Goal: Information Seeking & Learning: Learn about a topic

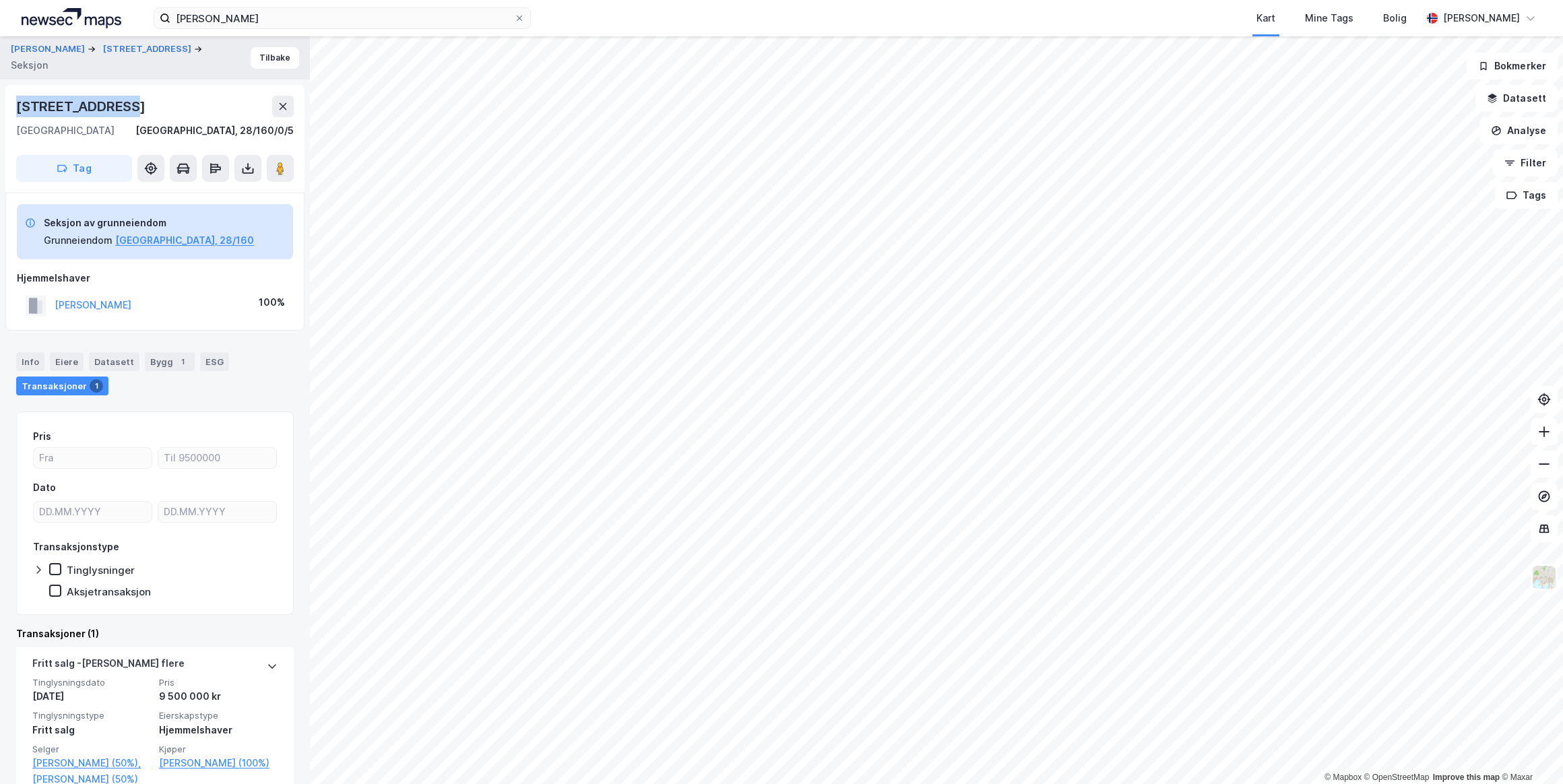
scroll to position [27, 0]
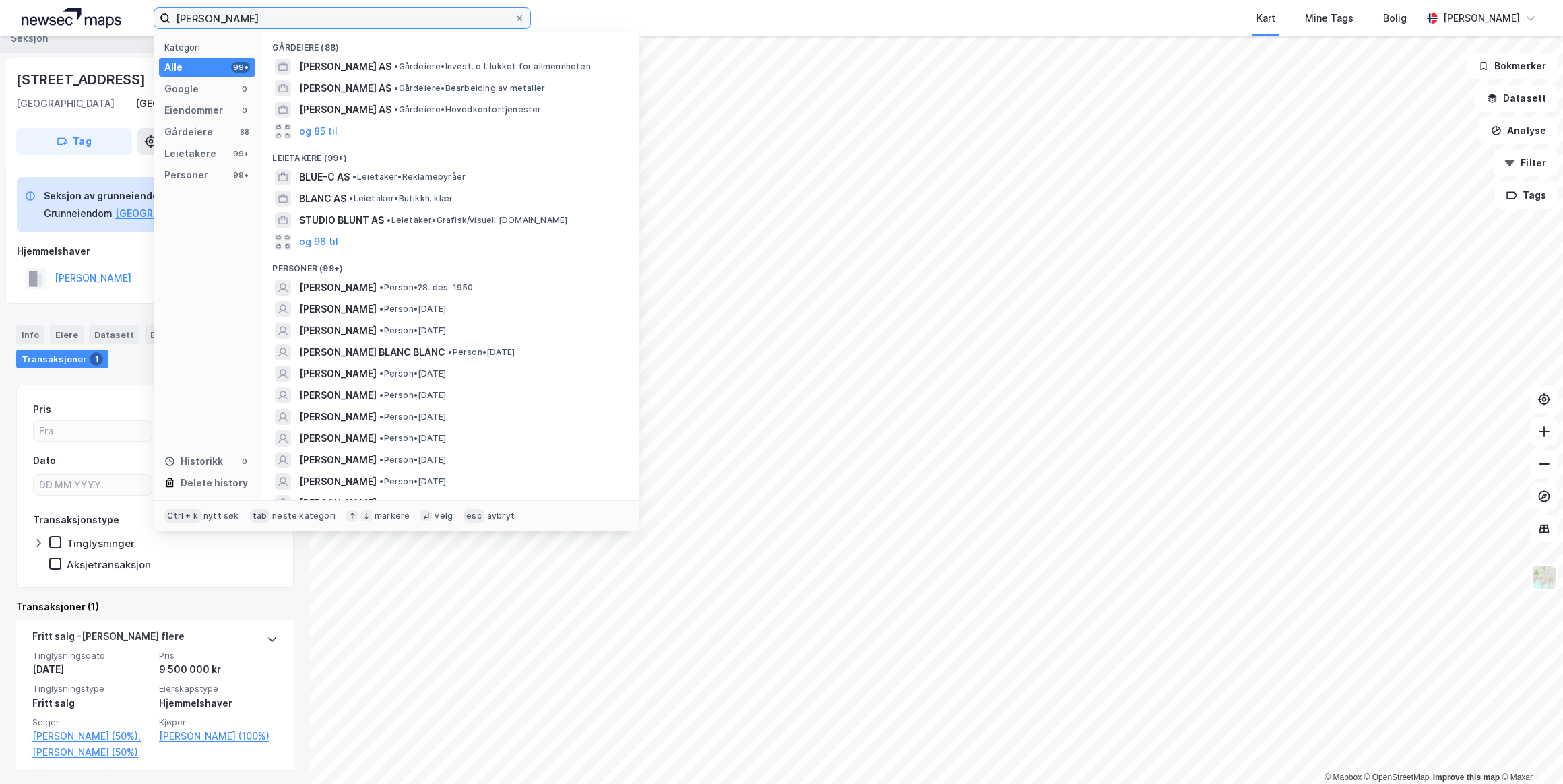
drag, startPoint x: 293, startPoint y: 16, endPoint x: 19, endPoint y: 15, distance: 274.0
click at [19, 15] on div "[PERSON_NAME] Kategori Alle 99+ Google 0 Eiendommer 0 Gårdeiere 88 Leietakere 9…" at bounding box center [781, 18] width 1563 height 36
paste input "[PERSON_NAME]"
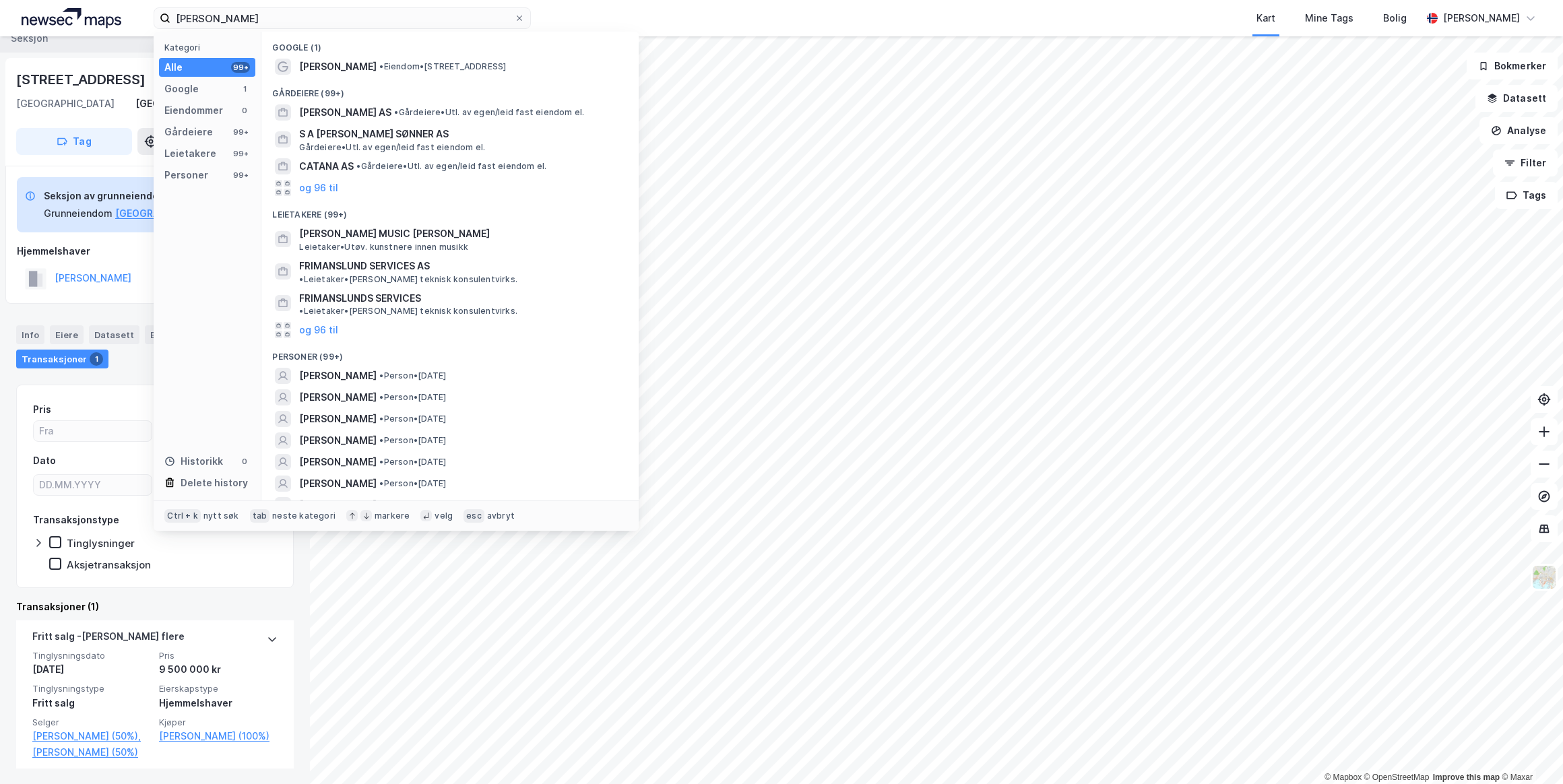
click at [377, 68] on span "[PERSON_NAME]" at bounding box center [338, 66] width 77 height 16
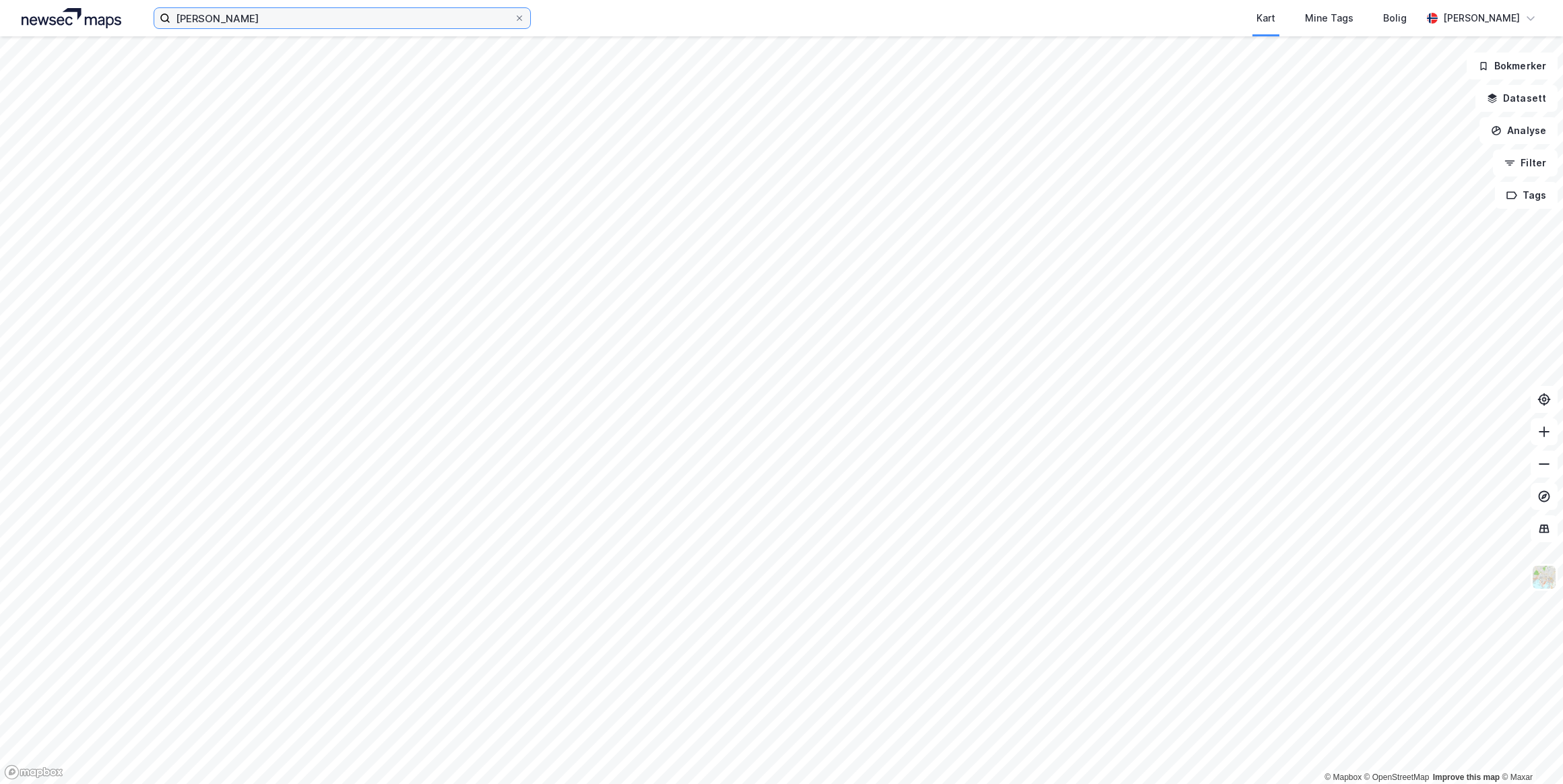
click at [342, 25] on input "[PERSON_NAME]" at bounding box center [342, 18] width 344 height 20
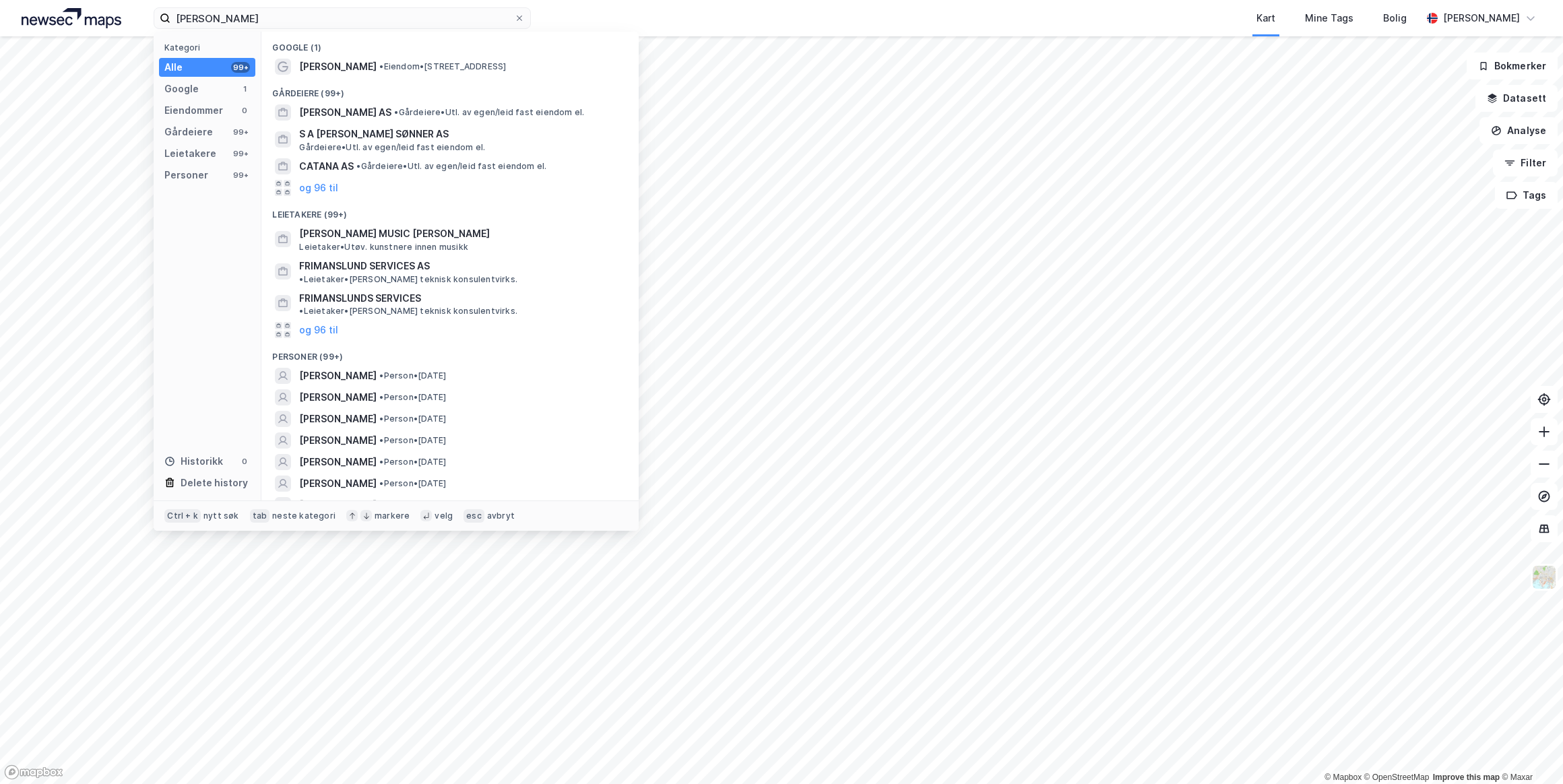
click at [361, 368] on span "[PERSON_NAME]" at bounding box center [338, 376] width 77 height 16
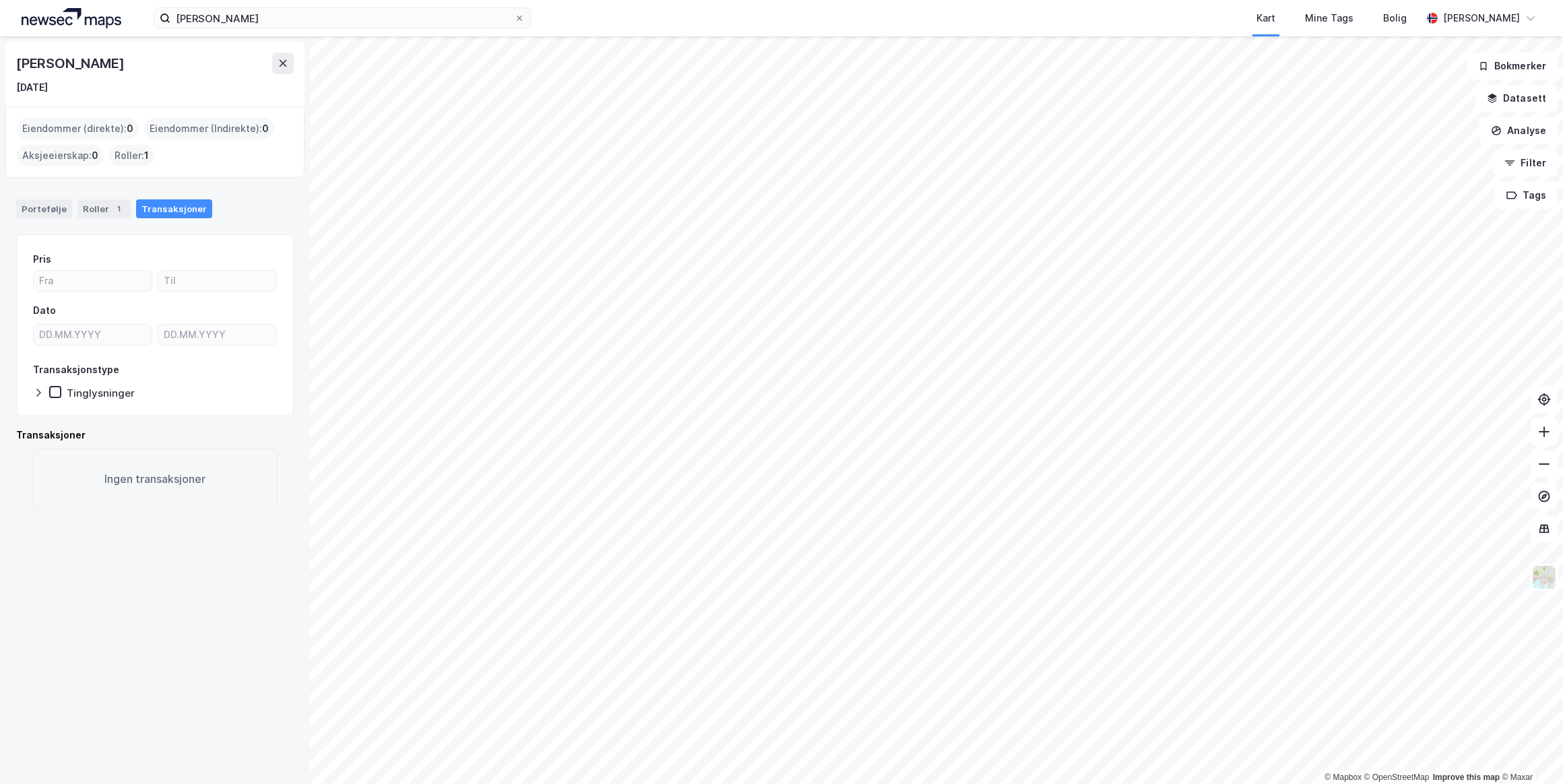
click at [286, 71] on button at bounding box center [283, 64] width 22 height 22
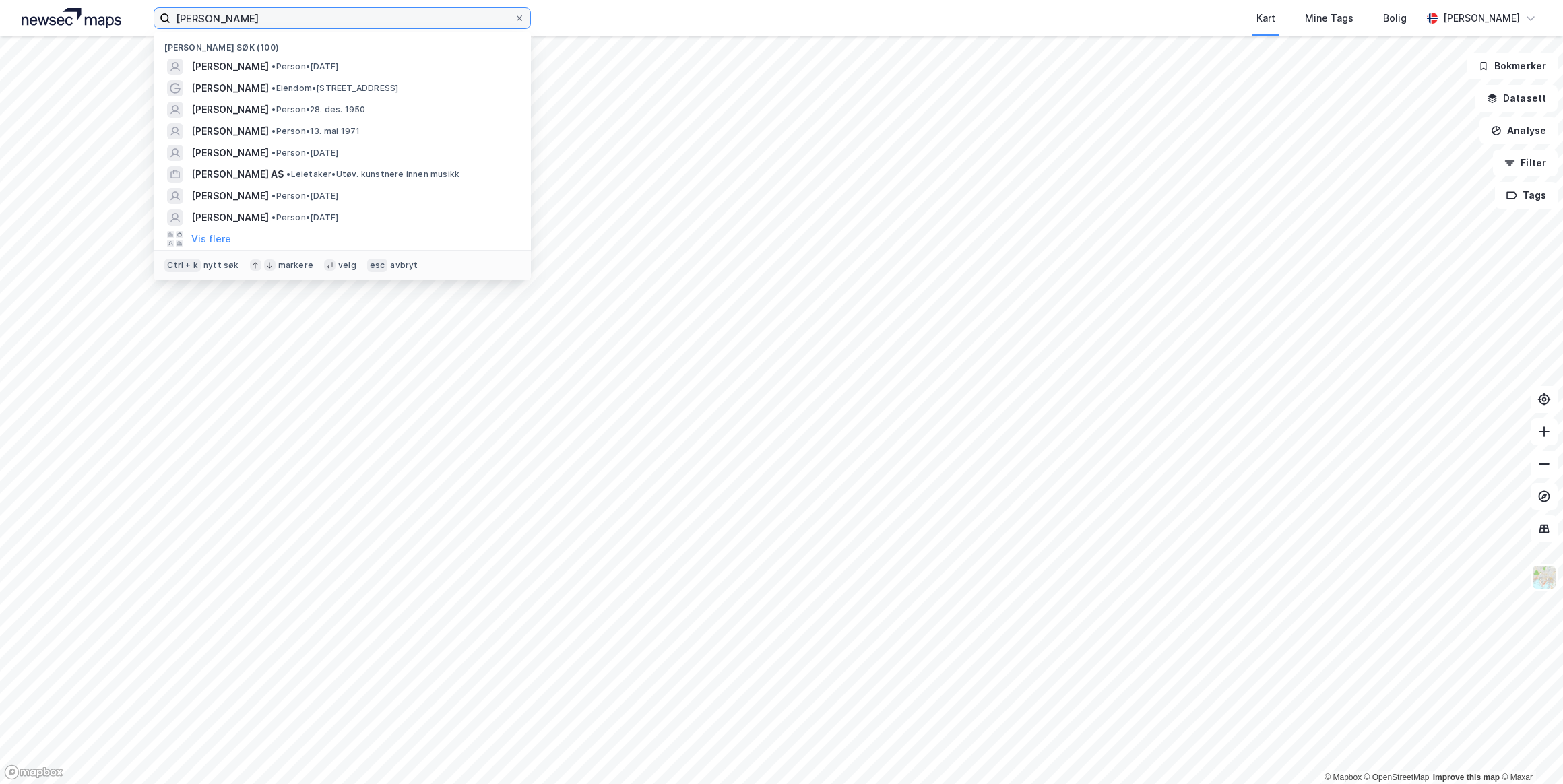
drag, startPoint x: 344, startPoint y: 18, endPoint x: 155, endPoint y: 14, distance: 189.0
click at [155, 14] on label "[PERSON_NAME]" at bounding box center [342, 18] width 377 height 22
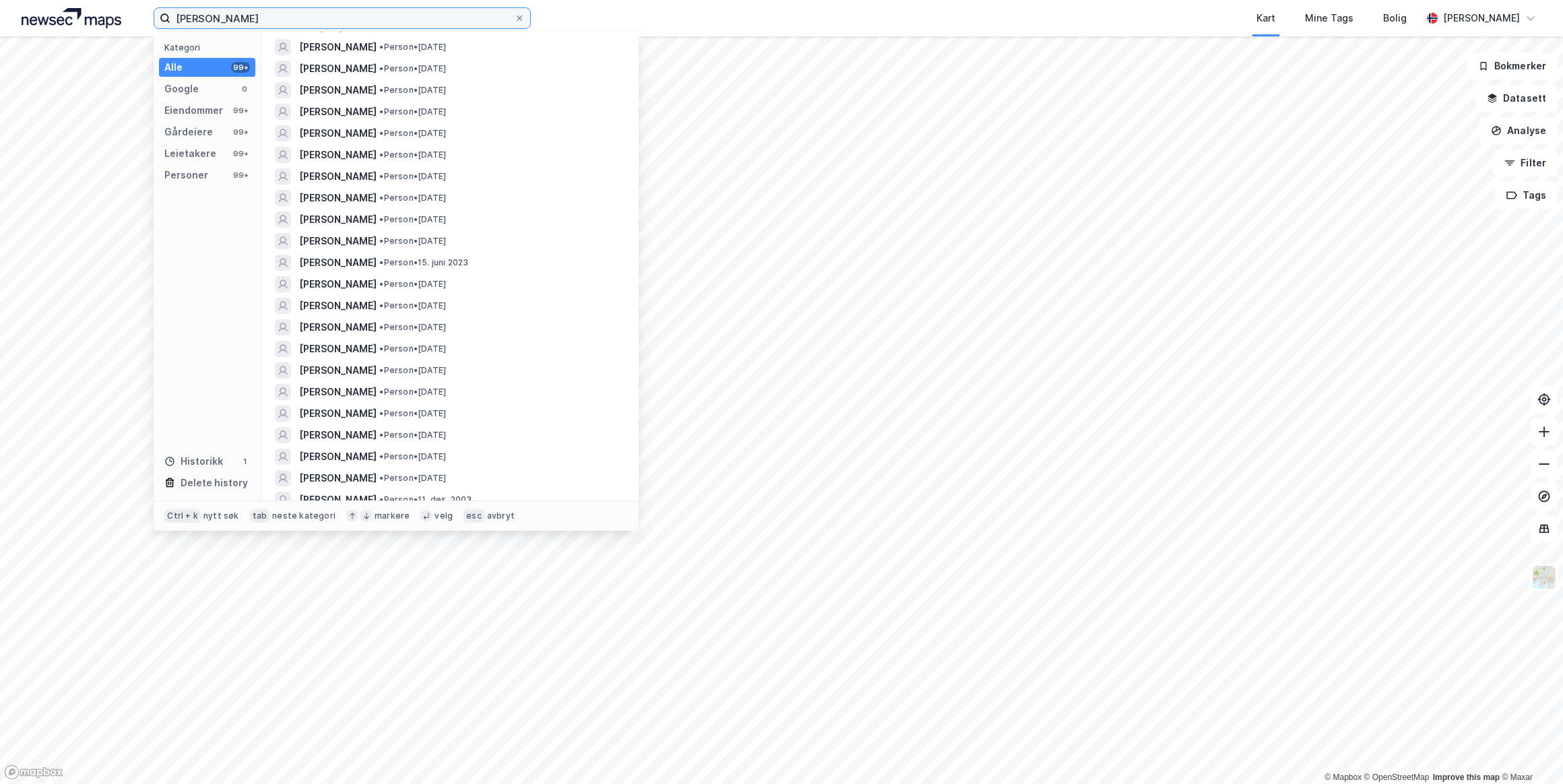
scroll to position [428, 0]
type input "[PERSON_NAME]"
click at [446, 411] on span "• Person • [DATE]" at bounding box center [412, 410] width 66 height 11
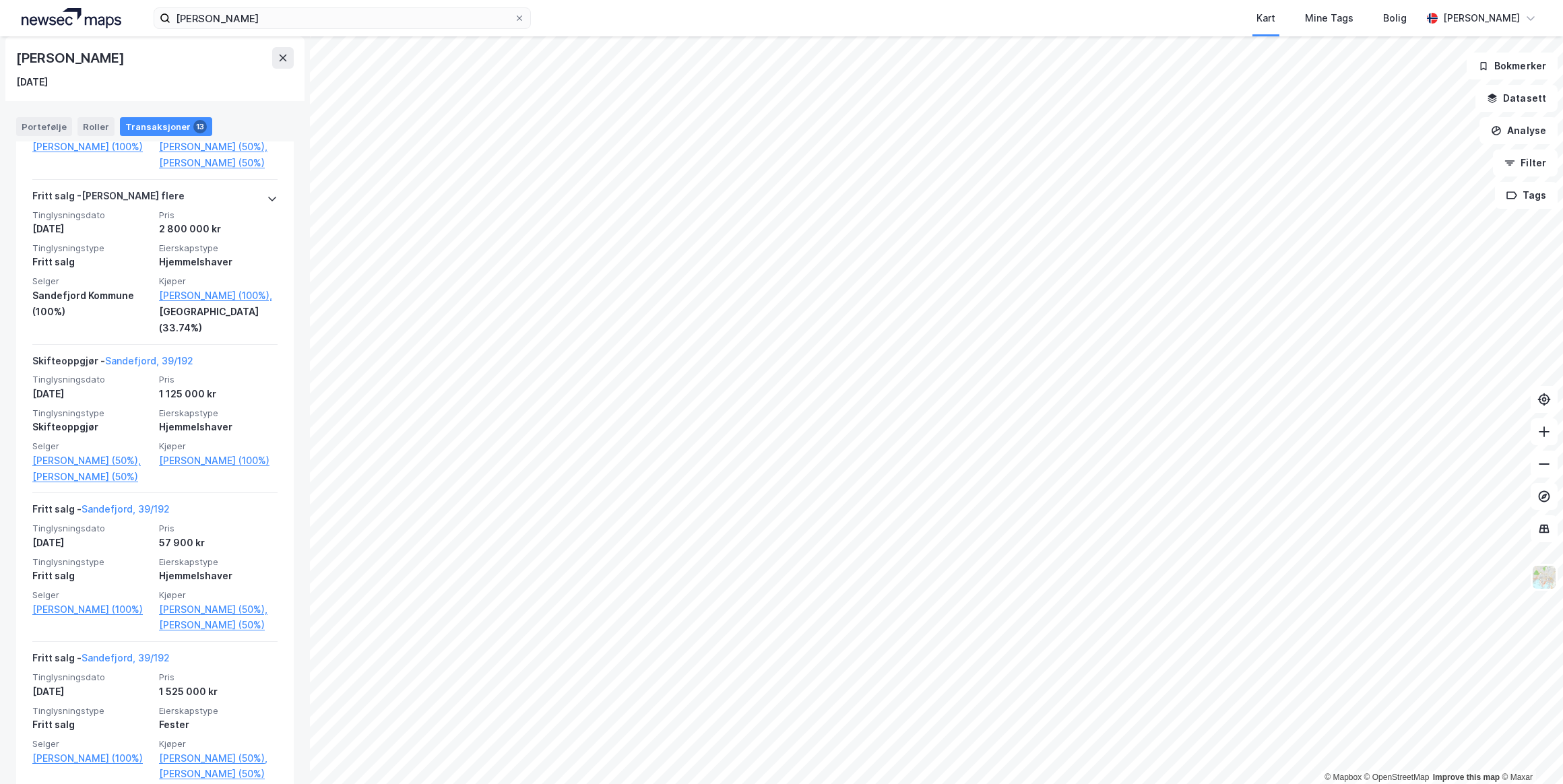
scroll to position [1714, 0]
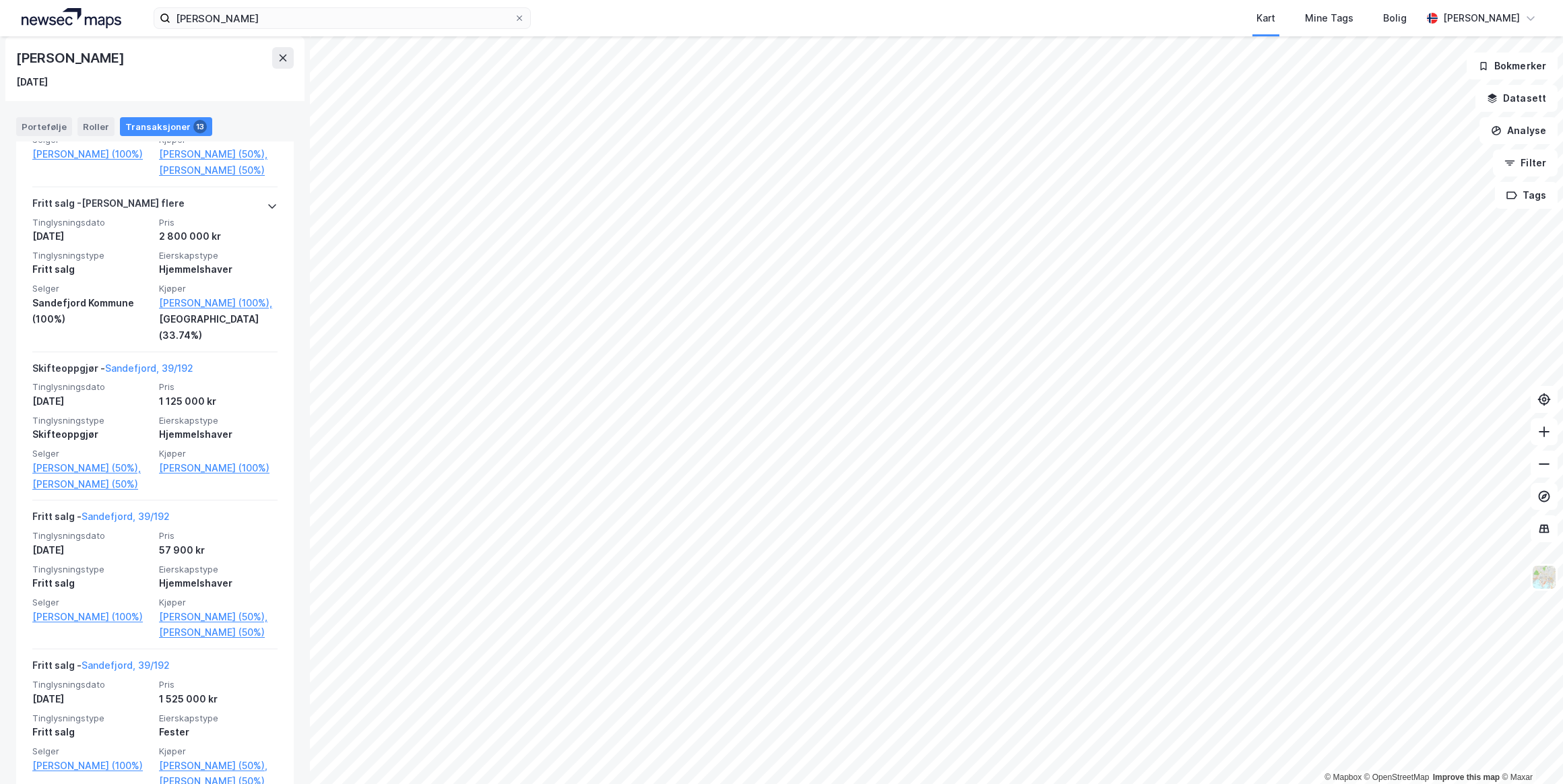
click at [218, 476] on link "[PERSON_NAME] (100%)" at bounding box center [218, 468] width 118 height 16
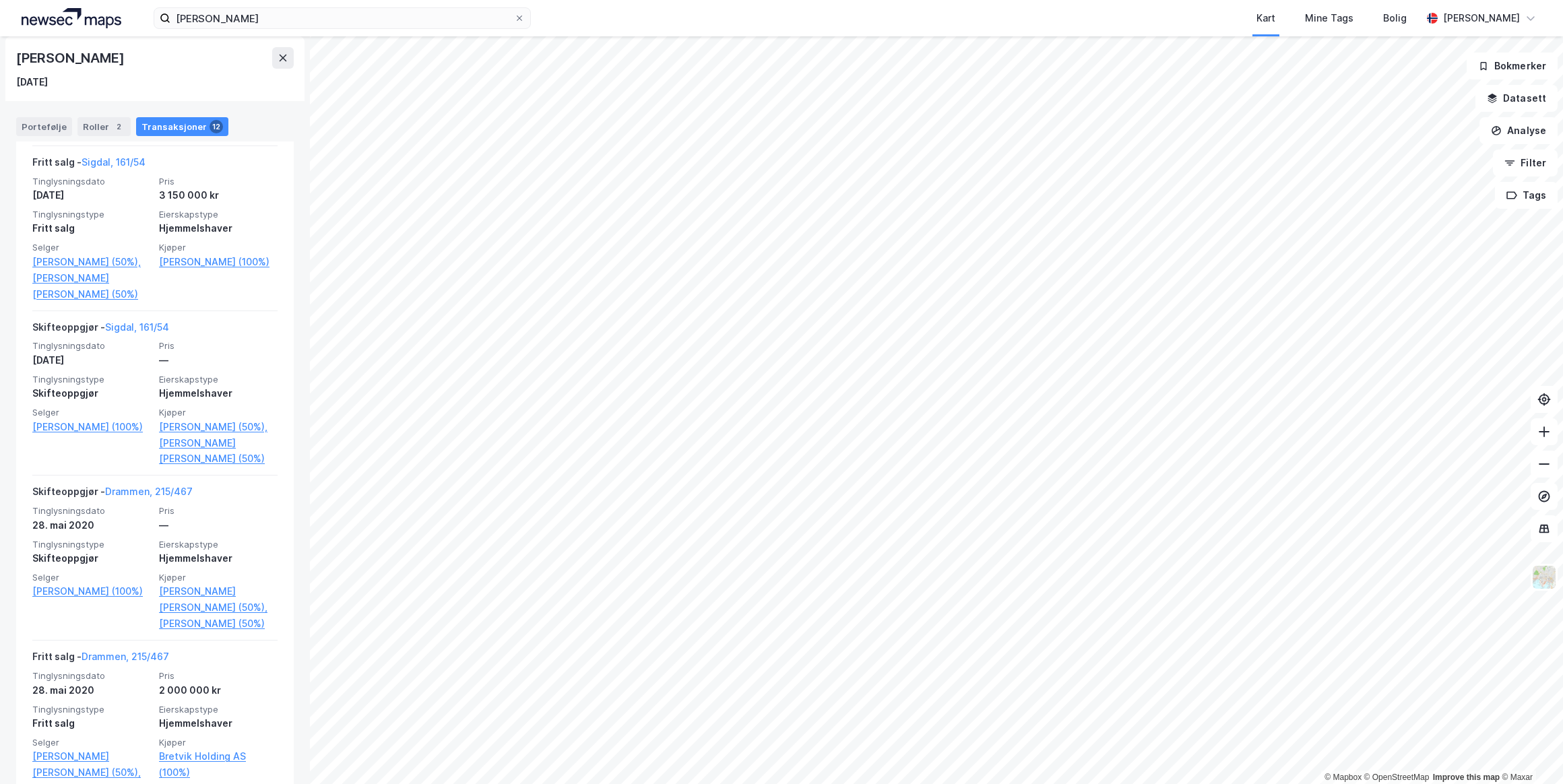
scroll to position [734, 0]
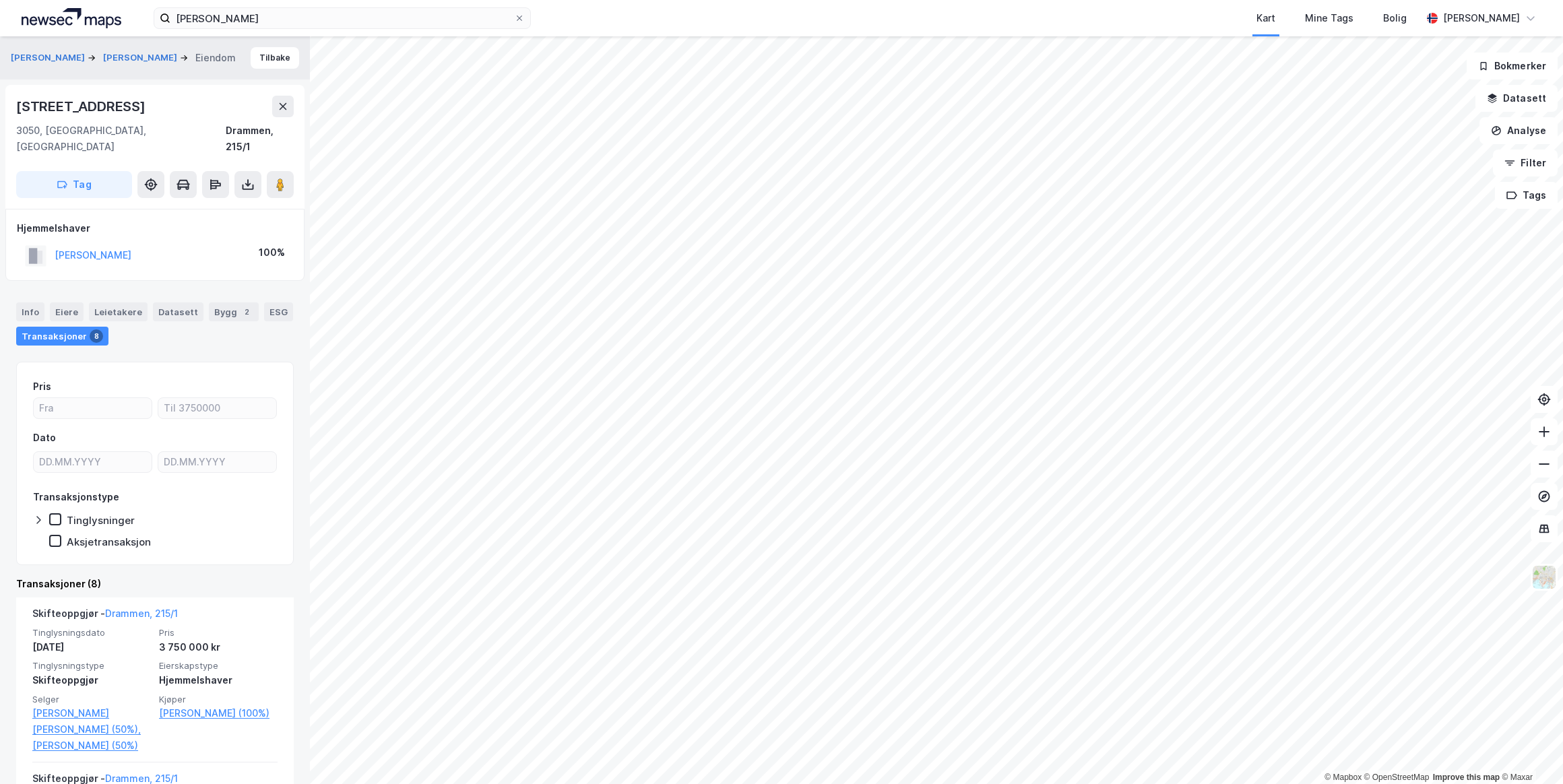
click at [279, 108] on icon at bounding box center [283, 106] width 11 height 11
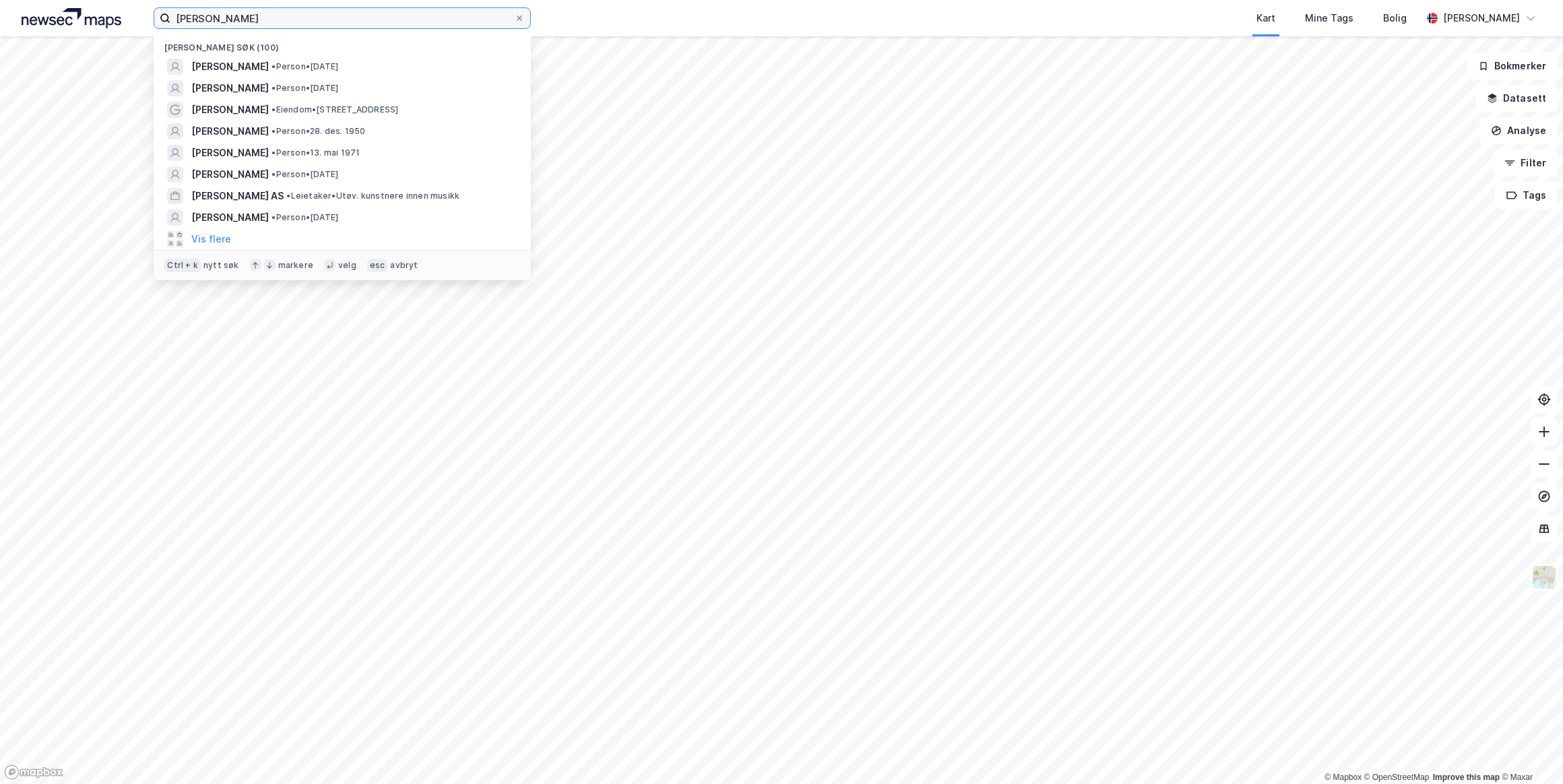
drag, startPoint x: 247, startPoint y: 18, endPoint x: 119, endPoint y: 18, distance: 128.0
click at [119, 18] on div "[PERSON_NAME] søk (100) [PERSON_NAME] • Person • [DATE] [PERSON_NAME] • [DATE] …" at bounding box center [781, 18] width 1563 height 36
paste input "[PERSON_NAME]"
type input "[PERSON_NAME]"
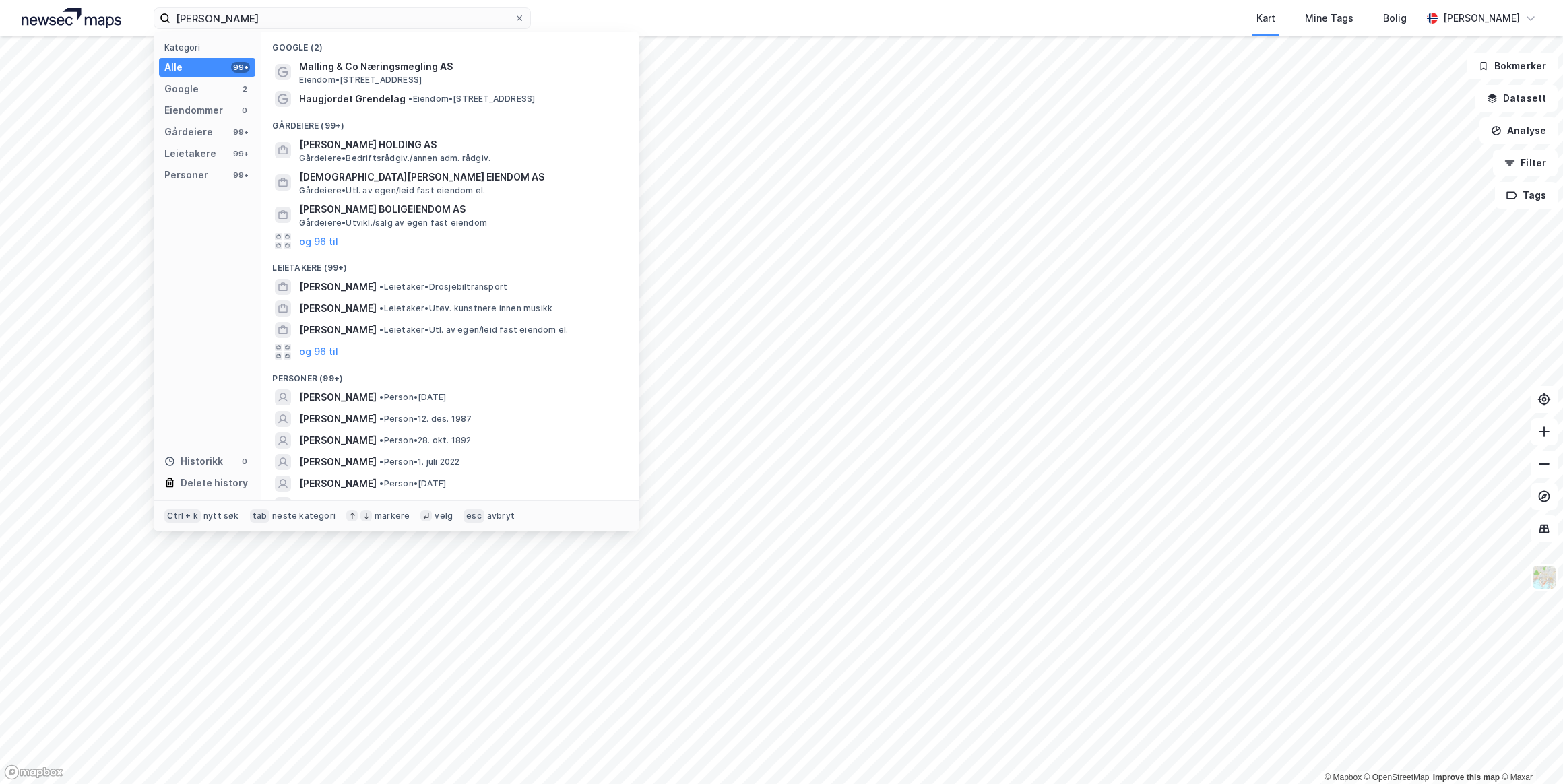
click at [446, 393] on span "• Person • [DATE]" at bounding box center [412, 397] width 66 height 11
click at [311, 22] on input "[PERSON_NAME]" at bounding box center [342, 18] width 344 height 20
click at [344, 418] on span "[PERSON_NAME]" at bounding box center [338, 419] width 77 height 16
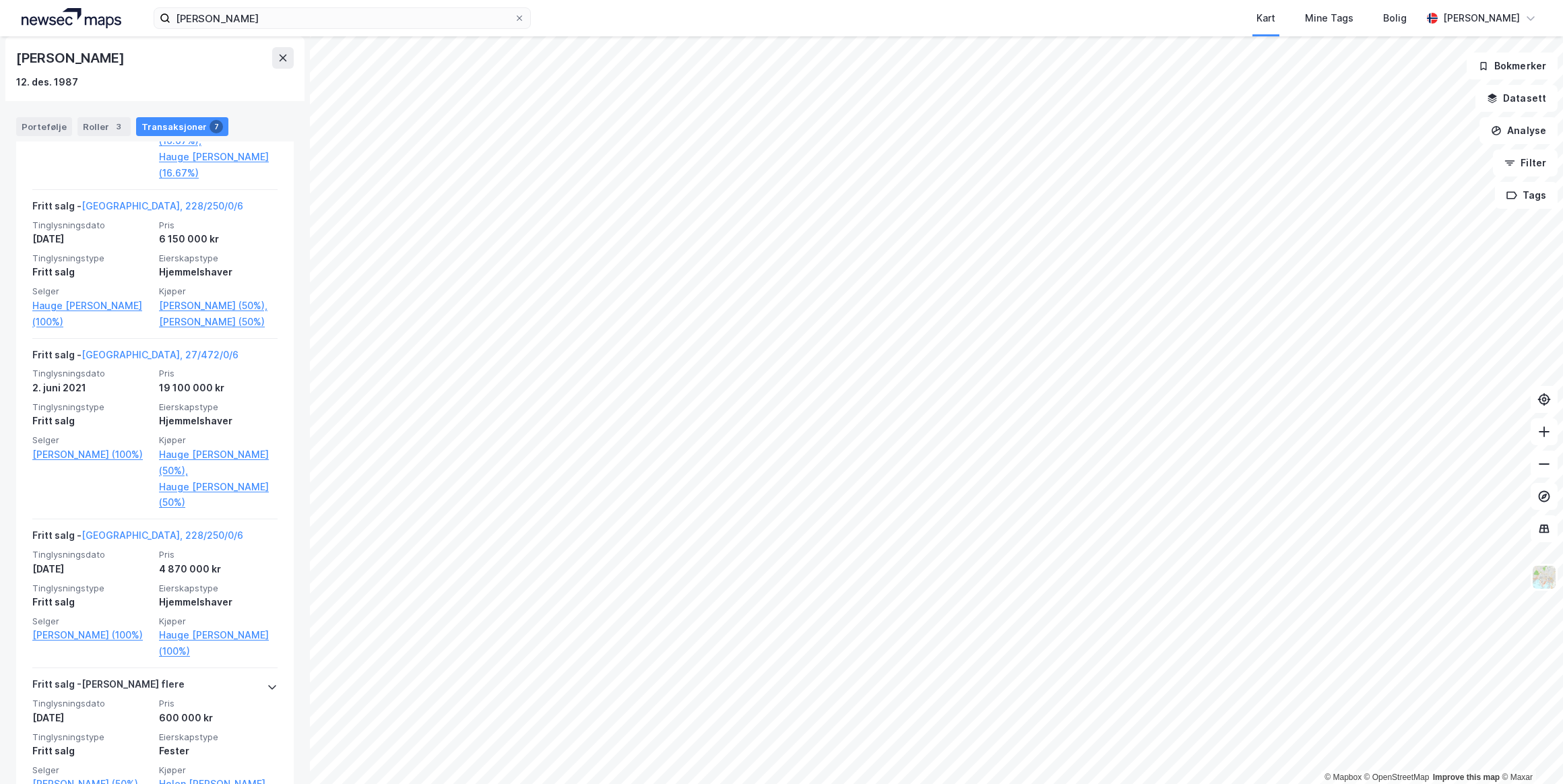
scroll to position [490, 0]
click at [168, 477] on link "Hauge [PERSON_NAME] (50%)," at bounding box center [218, 461] width 118 height 32
click at [166, 510] on link "Hauge [PERSON_NAME] (50%)" at bounding box center [218, 493] width 118 height 32
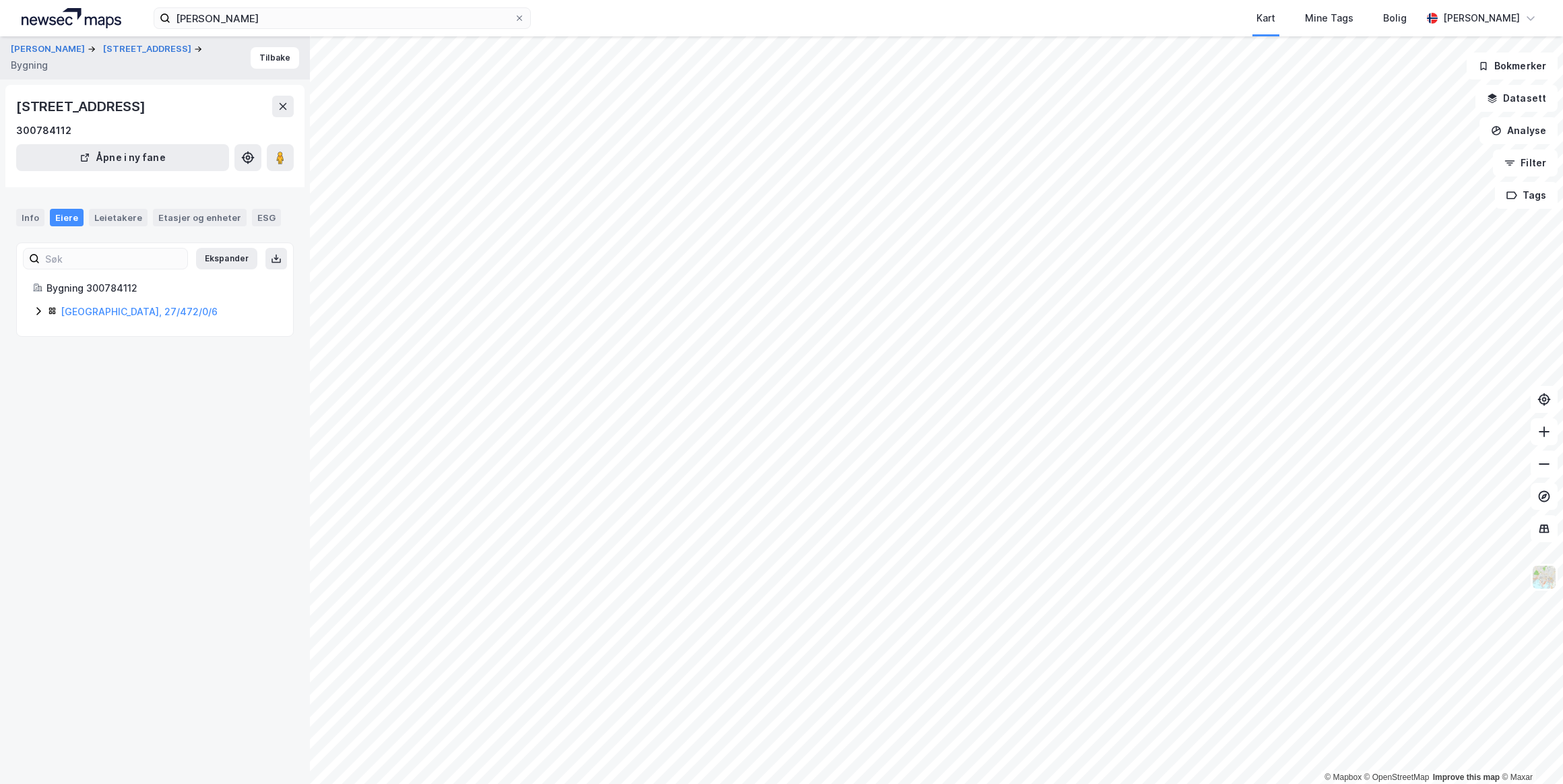
click at [113, 308] on link "[GEOGRAPHIC_DATA], 27/472/0/6" at bounding box center [139, 312] width 157 height 12
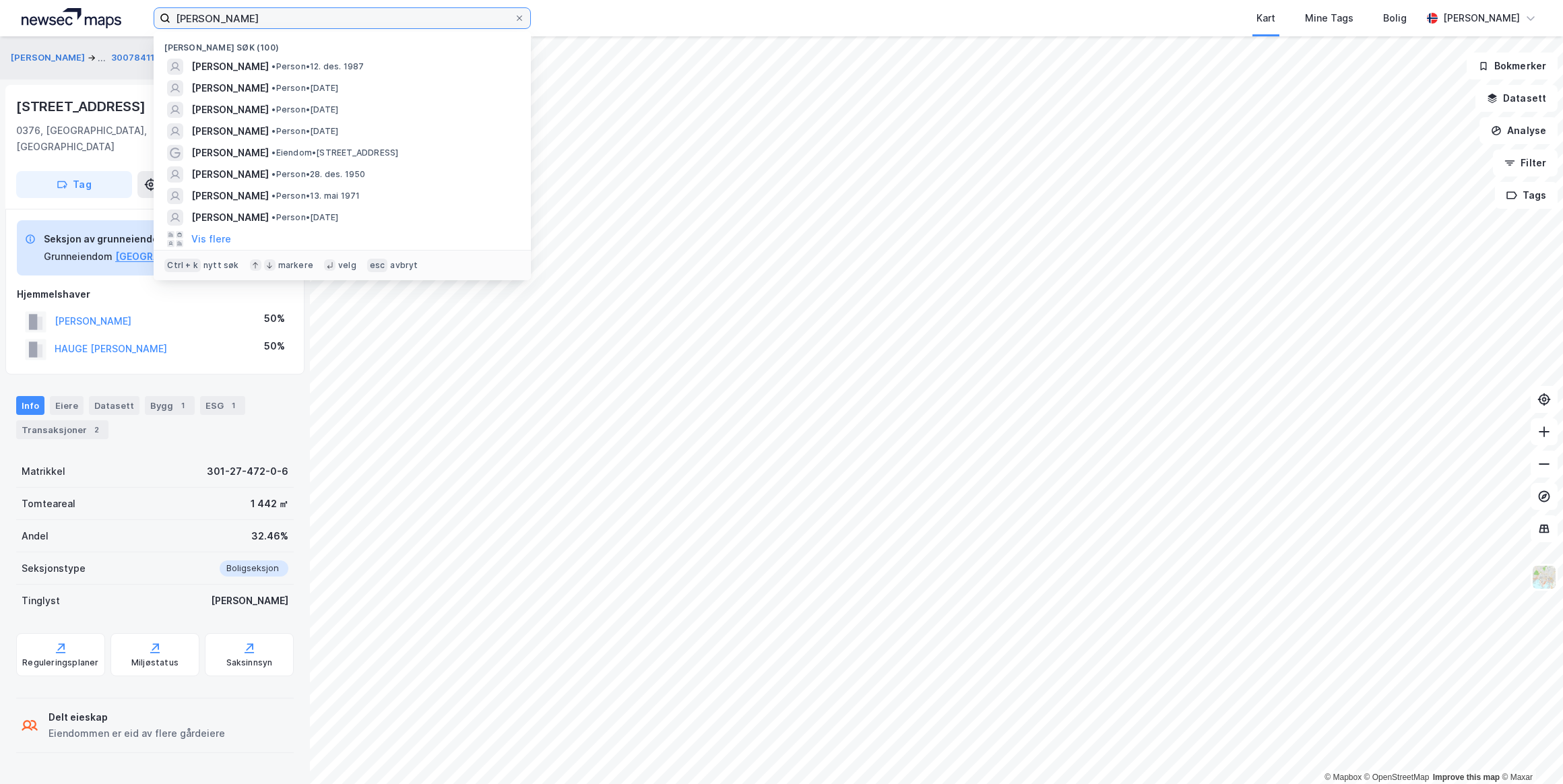
drag, startPoint x: 283, startPoint y: 18, endPoint x: 166, endPoint y: 11, distance: 117.2
click at [166, 11] on label "[PERSON_NAME]" at bounding box center [342, 18] width 377 height 22
click at [0, 0] on button "HAUGE [PERSON_NAME]" at bounding box center [0, 0] width 0 height 0
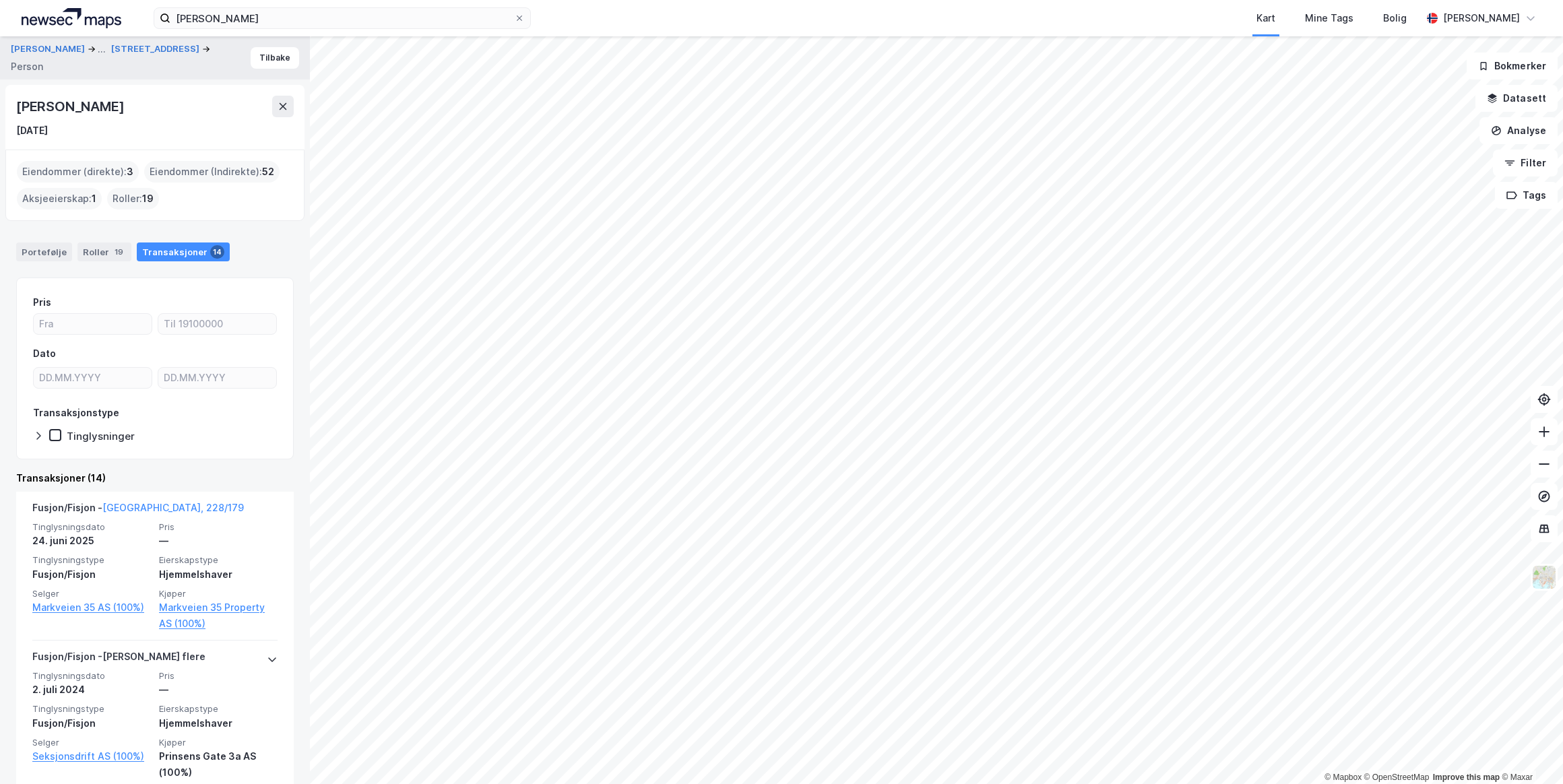
drag, startPoint x: 154, startPoint y: 107, endPoint x: 15, endPoint y: 108, distance: 139.0
click at [16, 108] on div "[PERSON_NAME]" at bounding box center [71, 107] width 110 height 22
drag, startPoint x: 15, startPoint y: 108, endPoint x: 74, endPoint y: 107, distance: 59.0
copy div "[PERSON_NAME]"
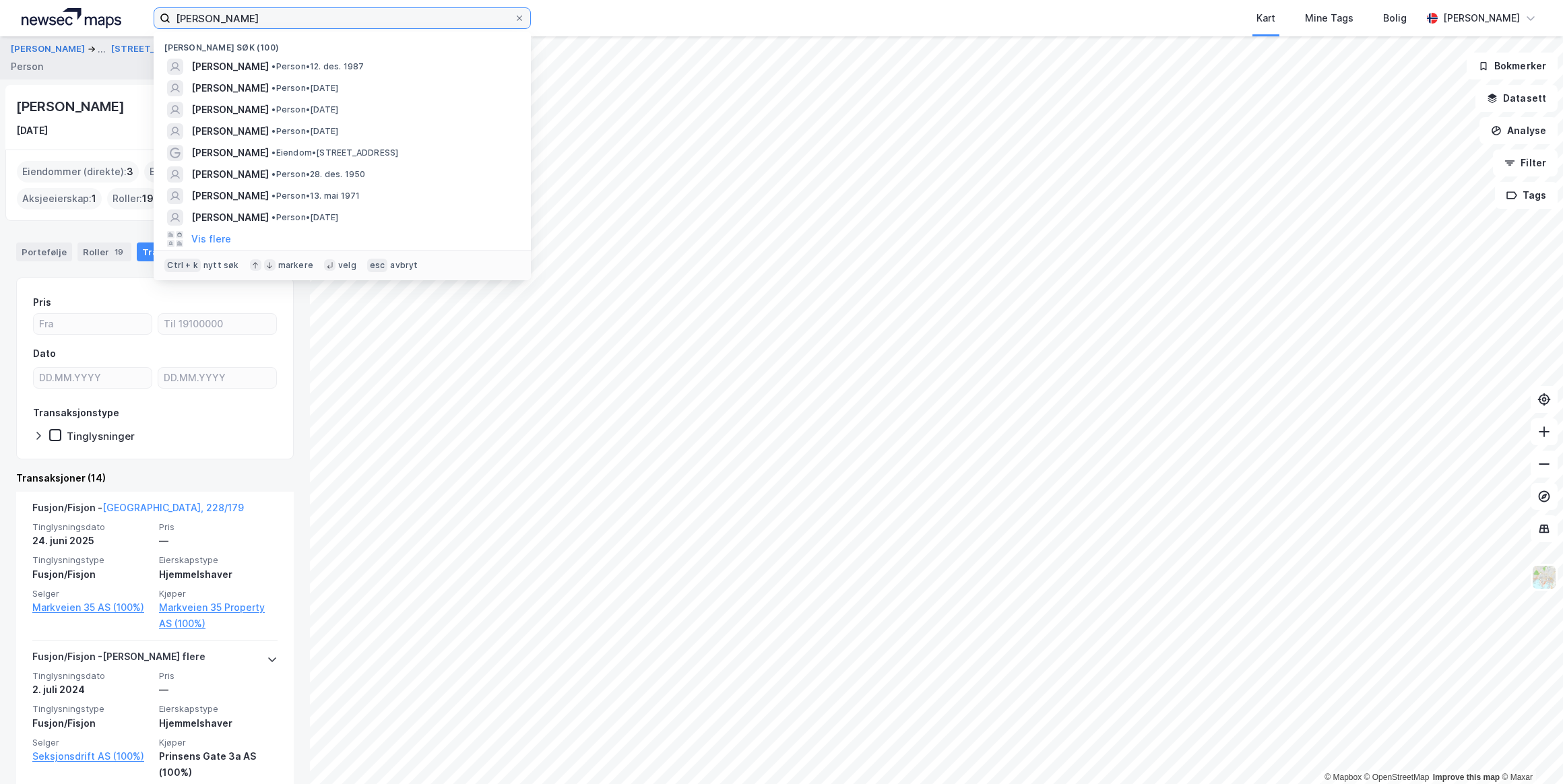
drag, startPoint x: 296, startPoint y: 16, endPoint x: -3, endPoint y: 10, distance: 299.1
click at [0, 10] on html "[PERSON_NAME] søk (100) [PERSON_NAME] • Person • [DATE] [PERSON_NAME] • Person …" at bounding box center [781, 392] width 1563 height 784
paste input "[STREET_ADDRESS] [GEOGRAPHIC_DATA]"
type input "[STREET_ADDRESS] [GEOGRAPHIC_DATA]"
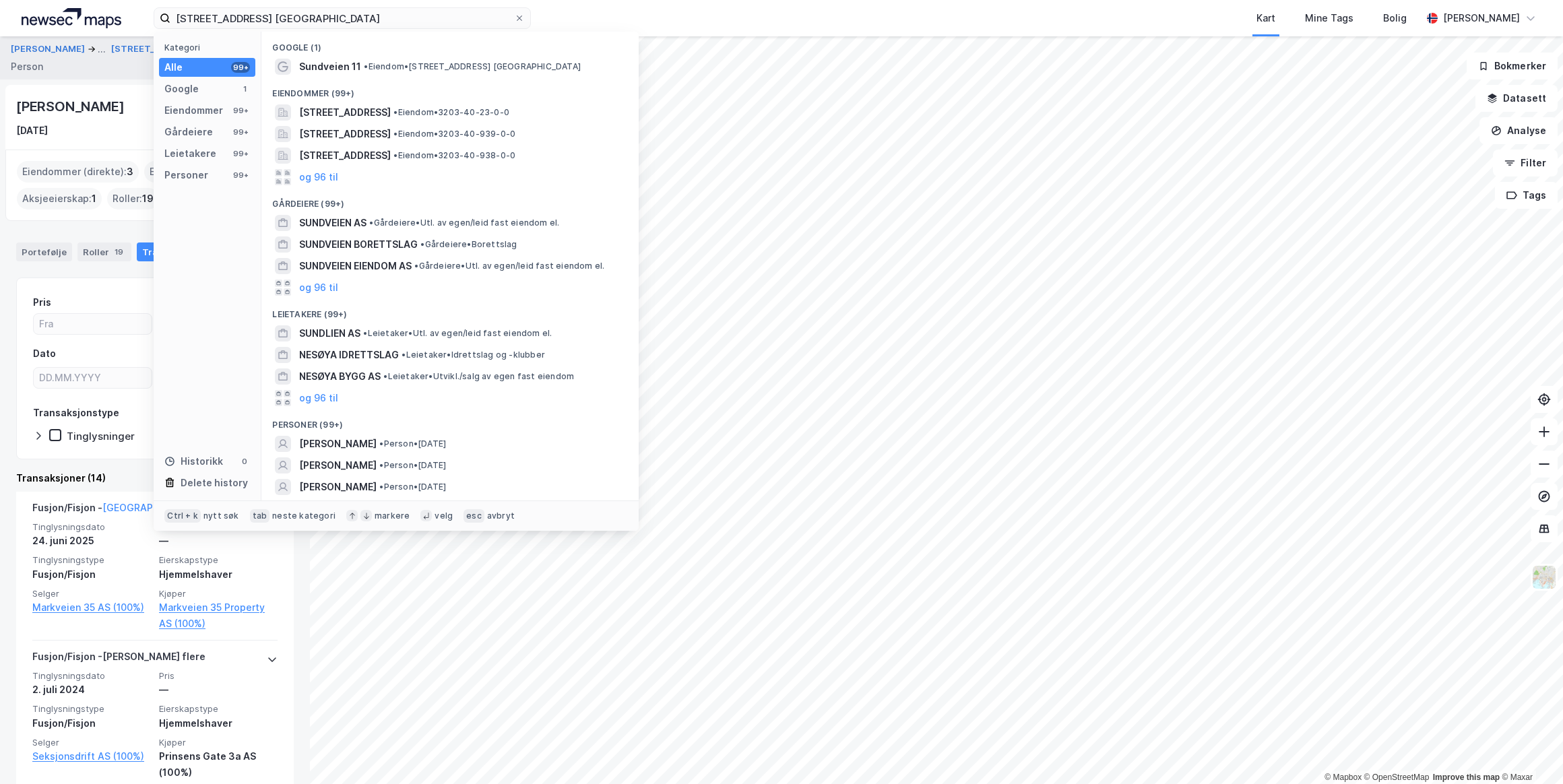
click at [333, 61] on span "Sundveien 11" at bounding box center [330, 66] width 62 height 16
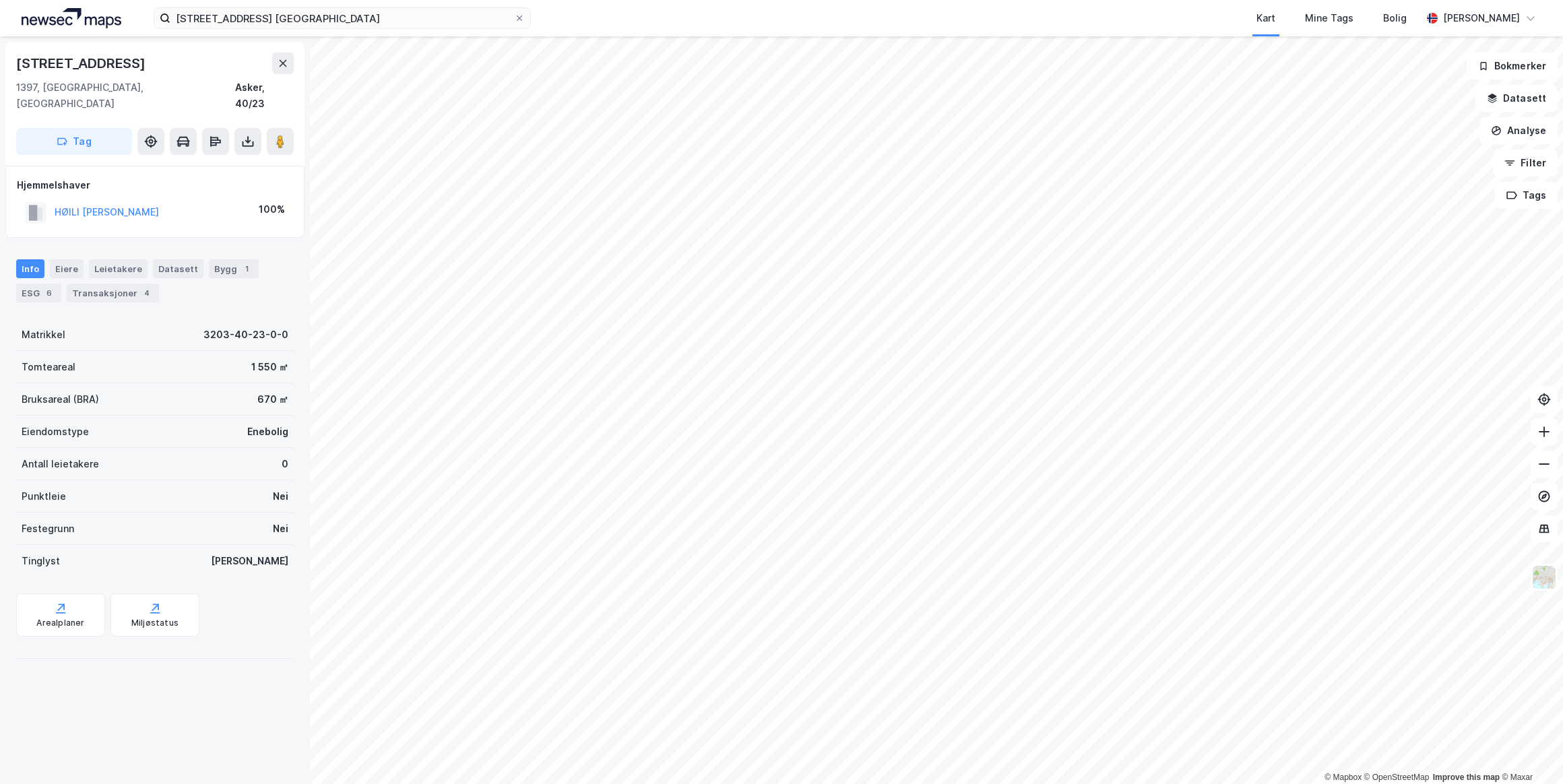
click at [0, 0] on button "HØILI [PERSON_NAME]" at bounding box center [0, 0] width 0 height 0
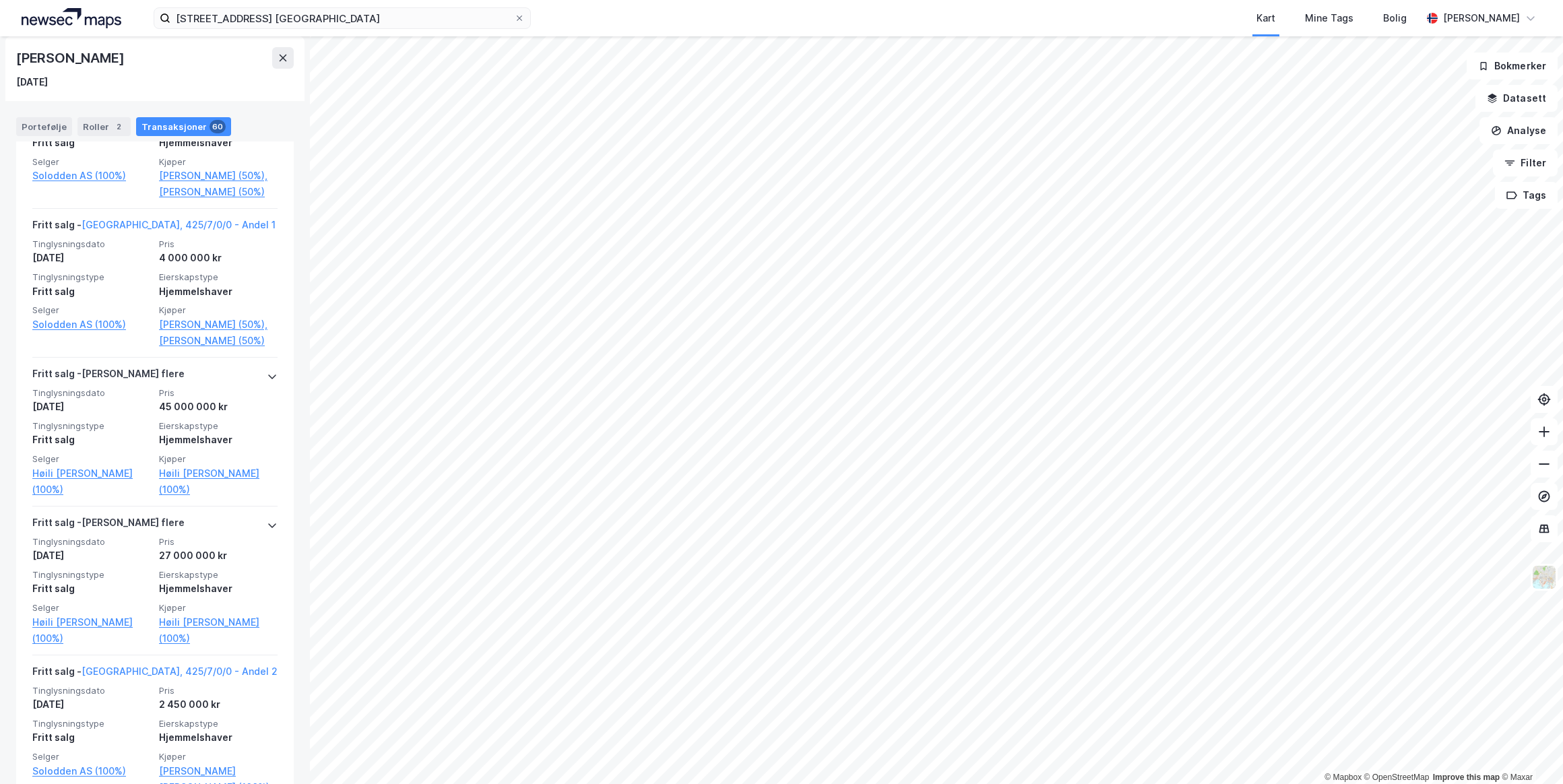
scroll to position [2816, 0]
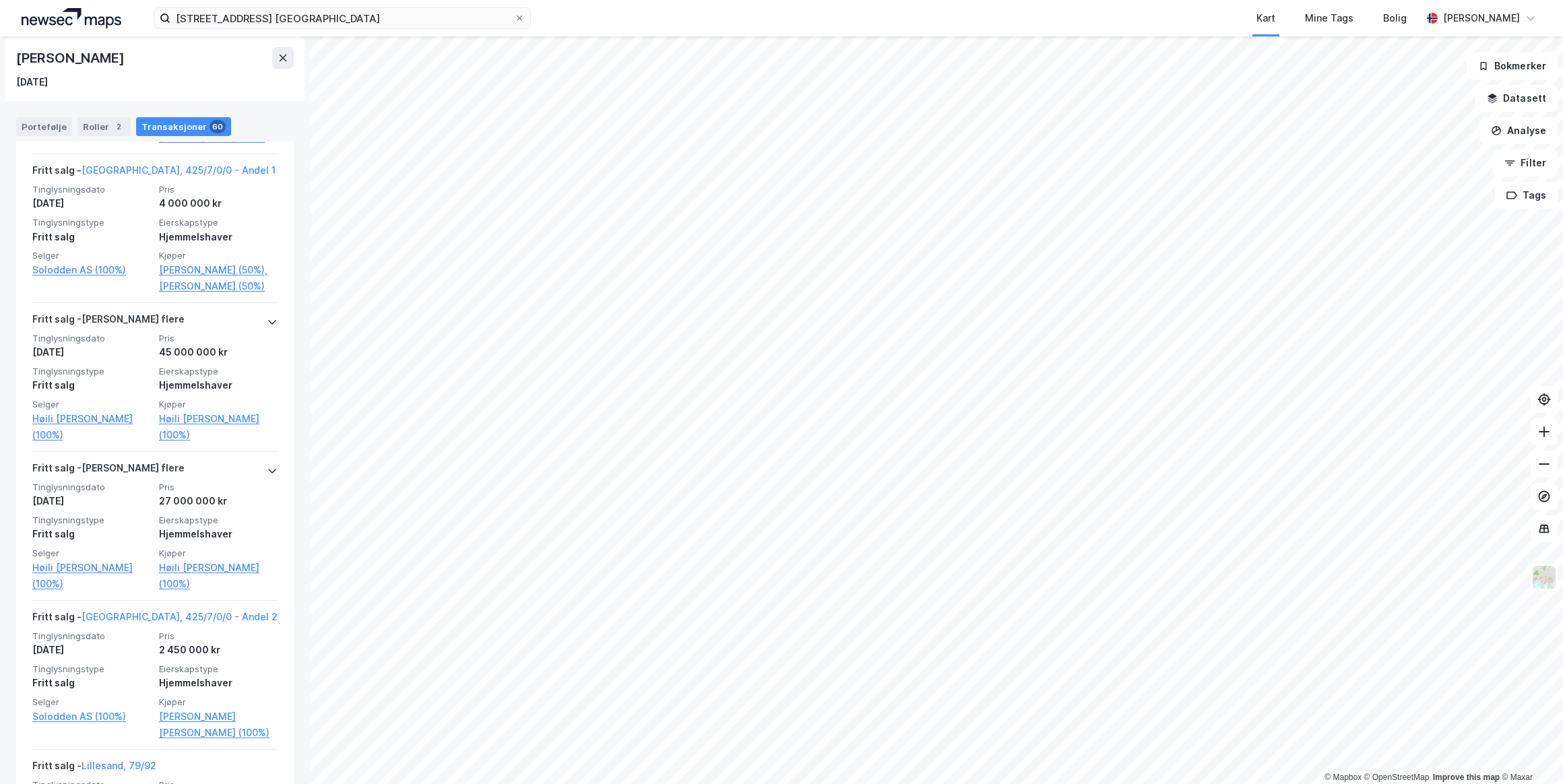
click at [72, 434] on link "Høili [PERSON_NAME] (100%)" at bounding box center [91, 427] width 118 height 32
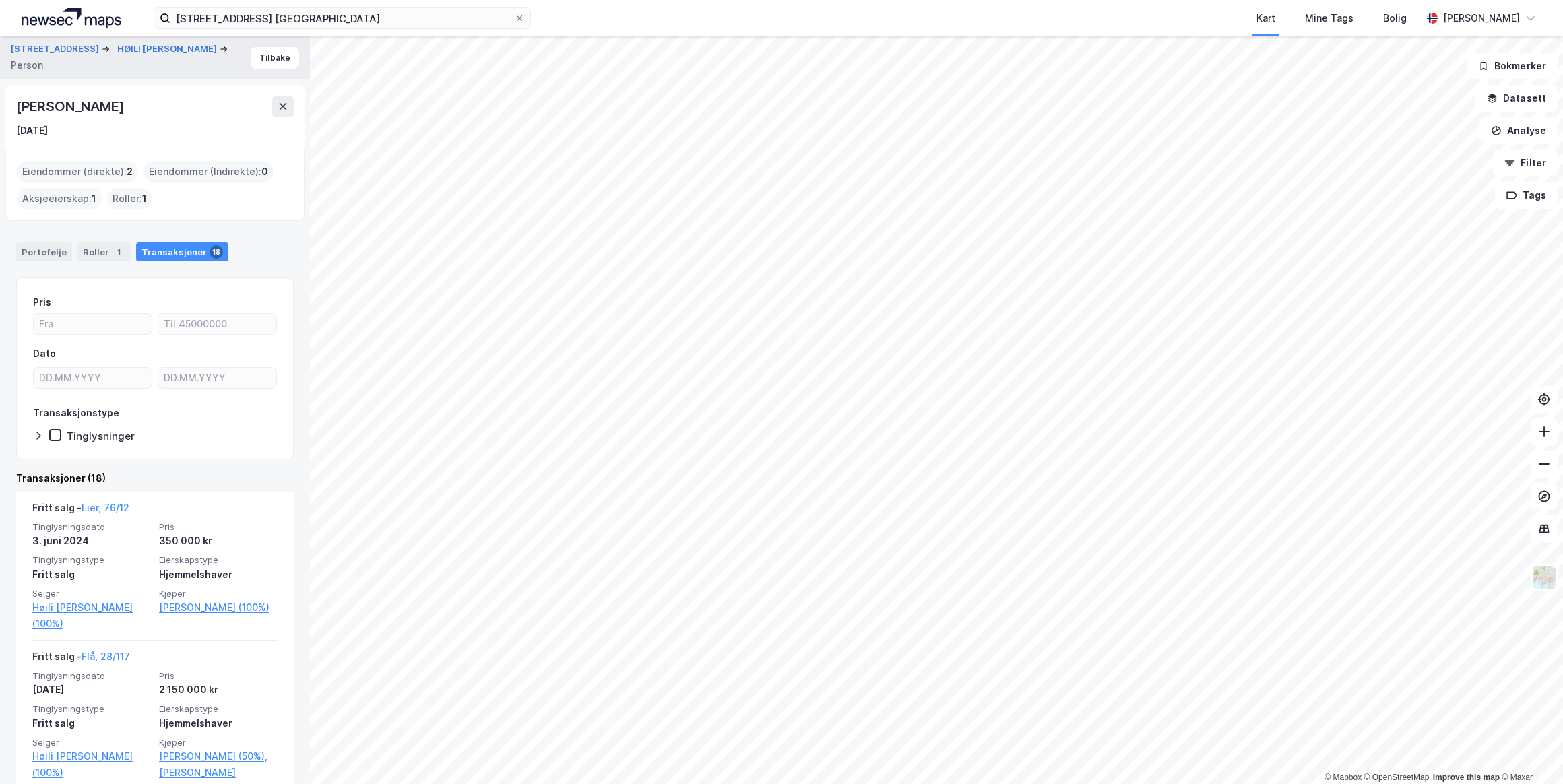
click at [280, 109] on icon at bounding box center [283, 106] width 11 height 11
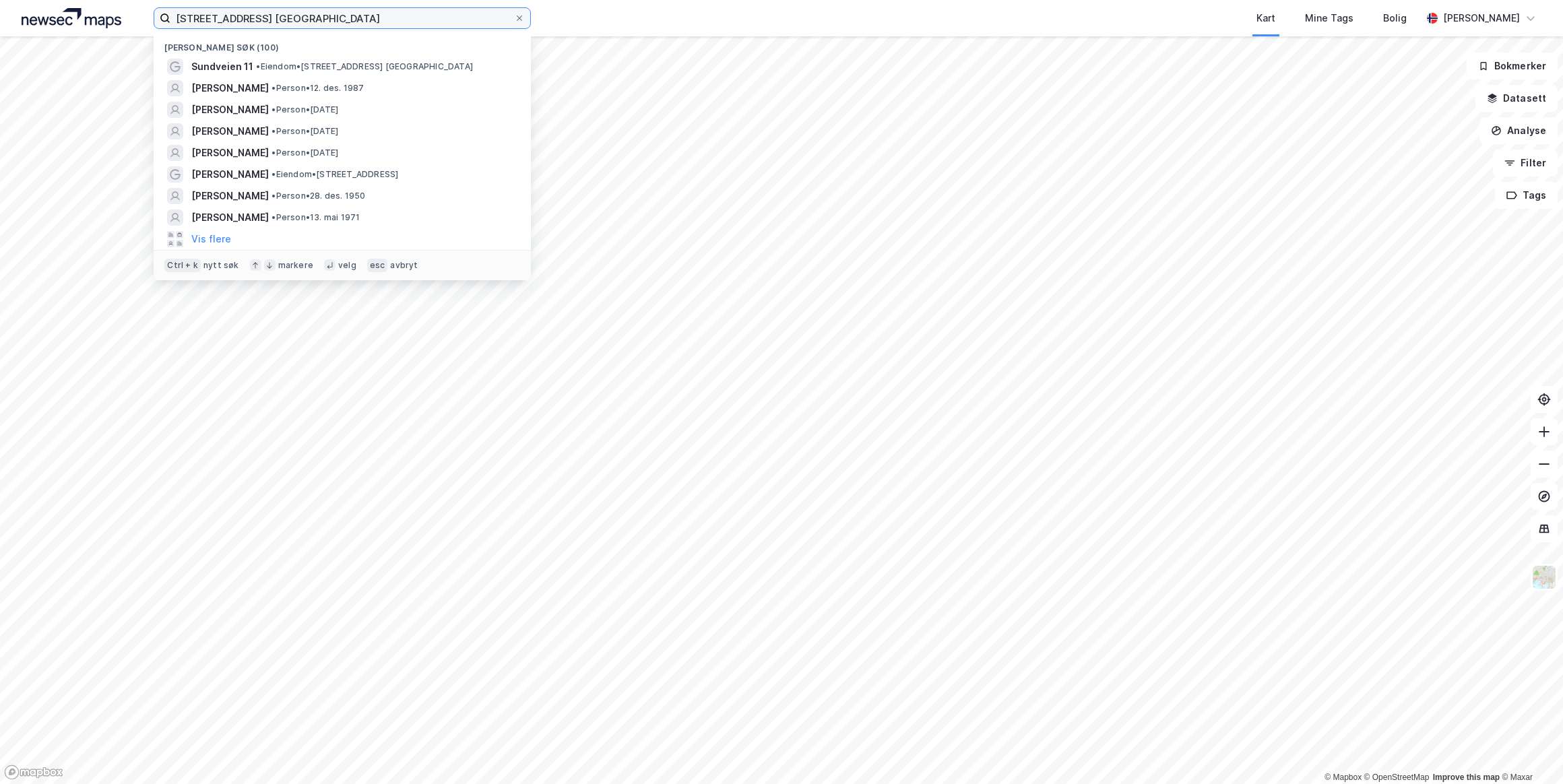
drag, startPoint x: 327, startPoint y: 22, endPoint x: 54, endPoint y: 17, distance: 273.0
click at [54, 18] on div "Sundveien 11, 1397 Nesøya Nylige søk (100) Sundveien 11 • Eiendom • [STREET_ADD…" at bounding box center [781, 18] width 1563 height 36
paste input "[STREET_ADDRESS]"
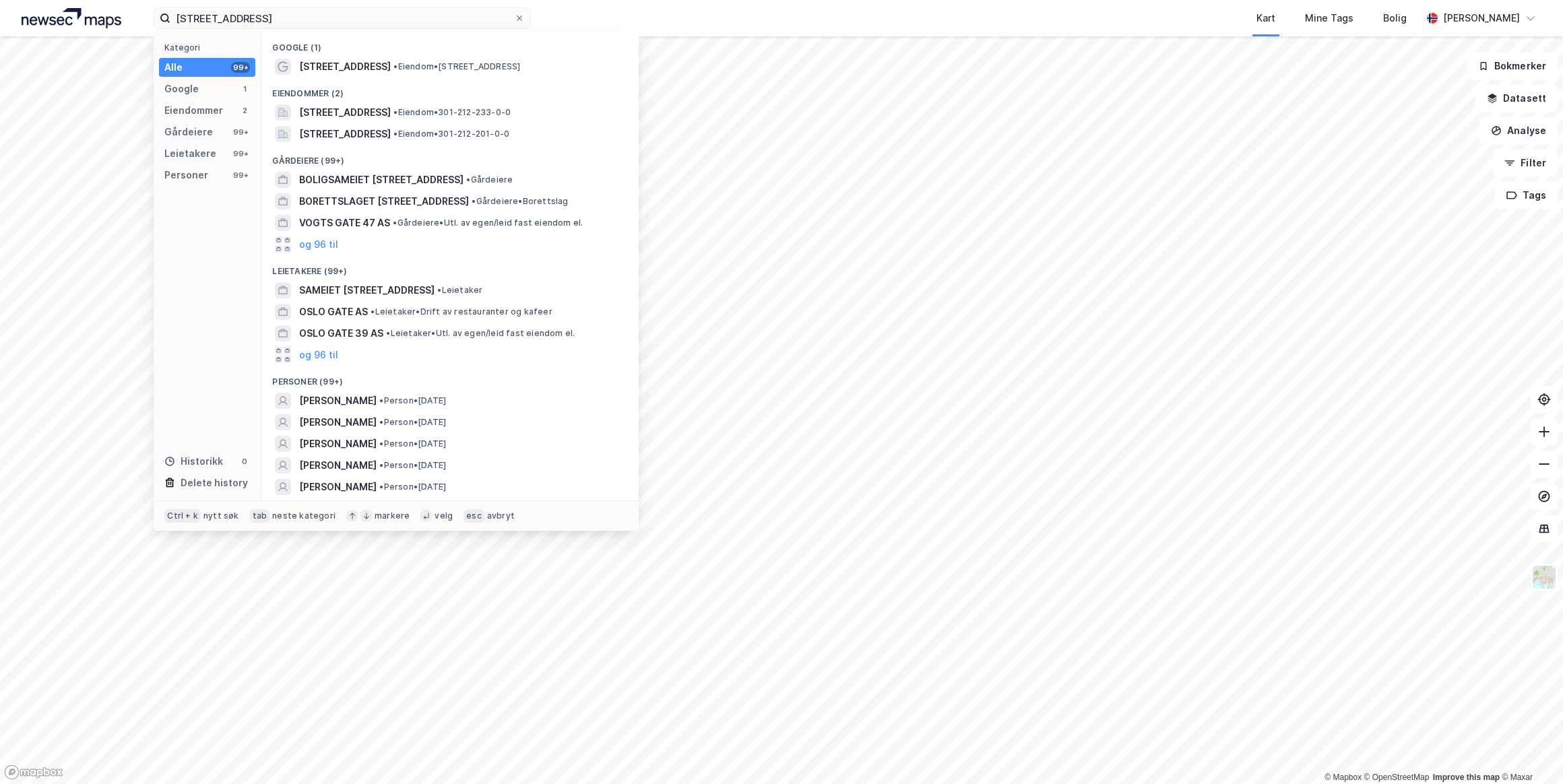
click at [359, 67] on span "[STREET_ADDRESS]" at bounding box center [345, 66] width 91 height 16
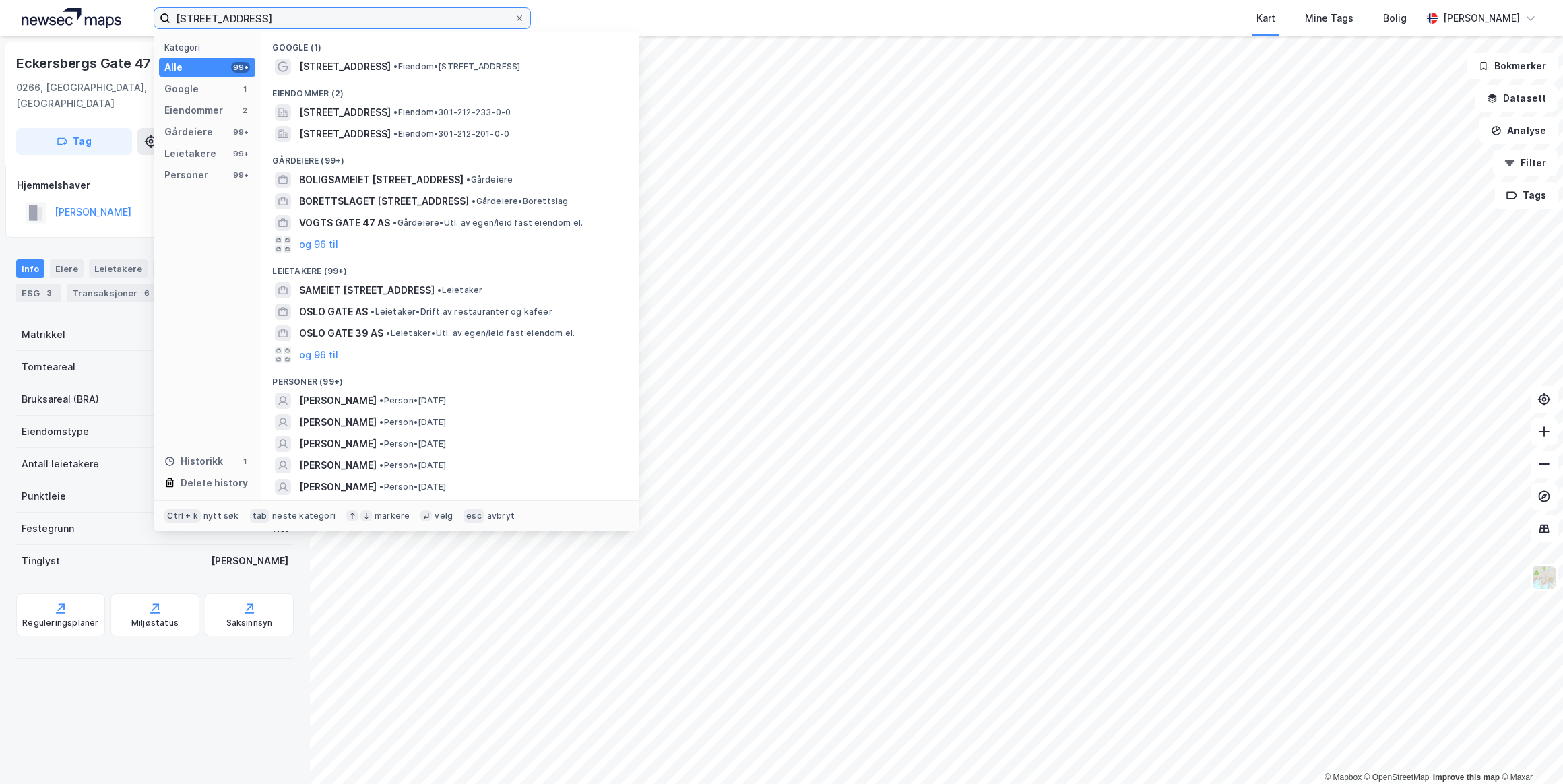
drag, startPoint x: 370, startPoint y: 13, endPoint x: 39, endPoint y: 33, distance: 331.6
click at [39, 33] on div "[STREET_ADDRESS] Kategori Alle 99+ Google 1 Eiendommer 2 Gårdeiere 99+ Leietake…" at bounding box center [781, 18] width 1563 height 36
paste input "[PERSON_NAME] vei 51F"
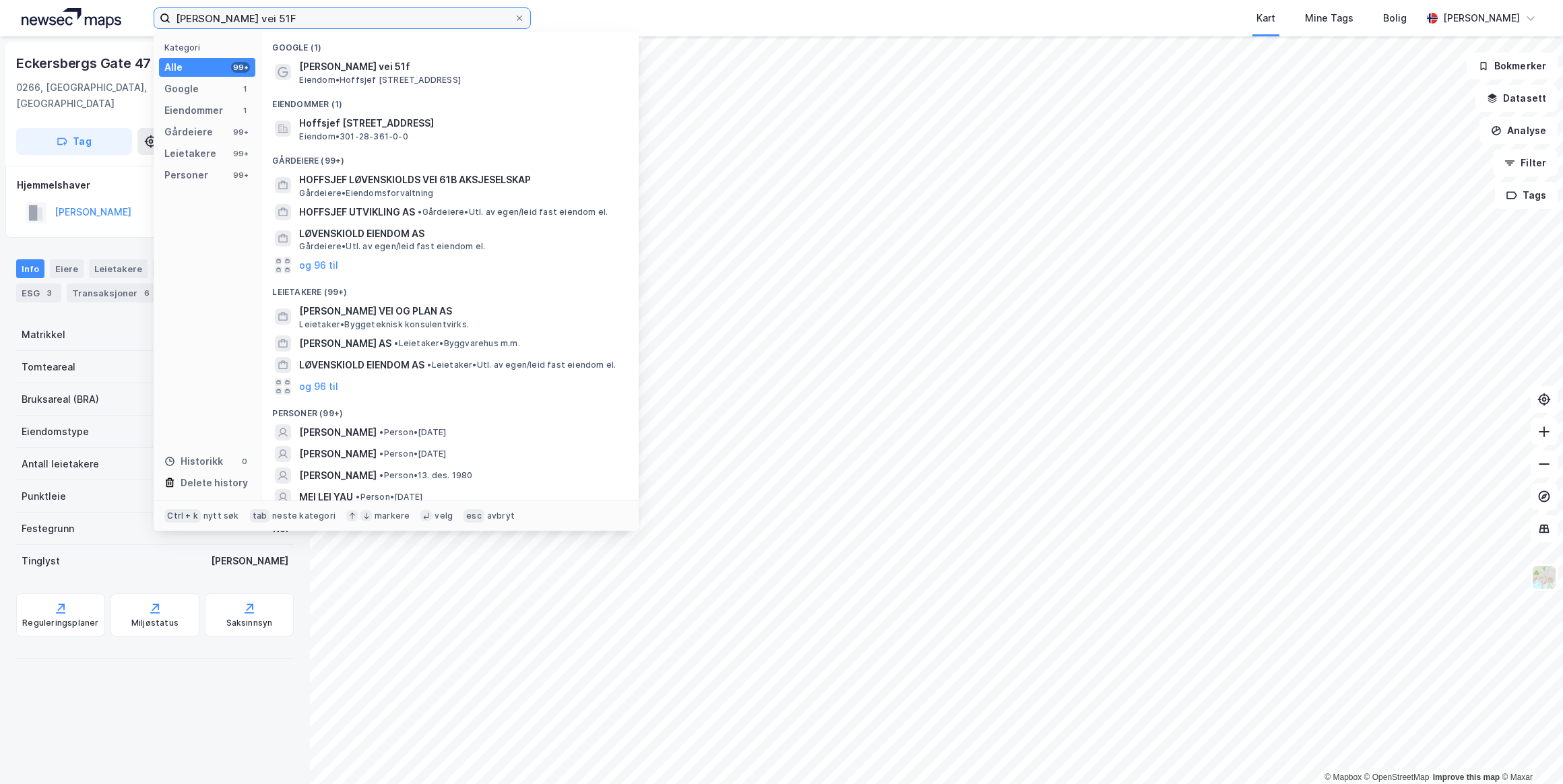
type input "[PERSON_NAME] vei 51F"
click at [357, 67] on span "[PERSON_NAME] vei 51f" at bounding box center [461, 66] width 323 height 16
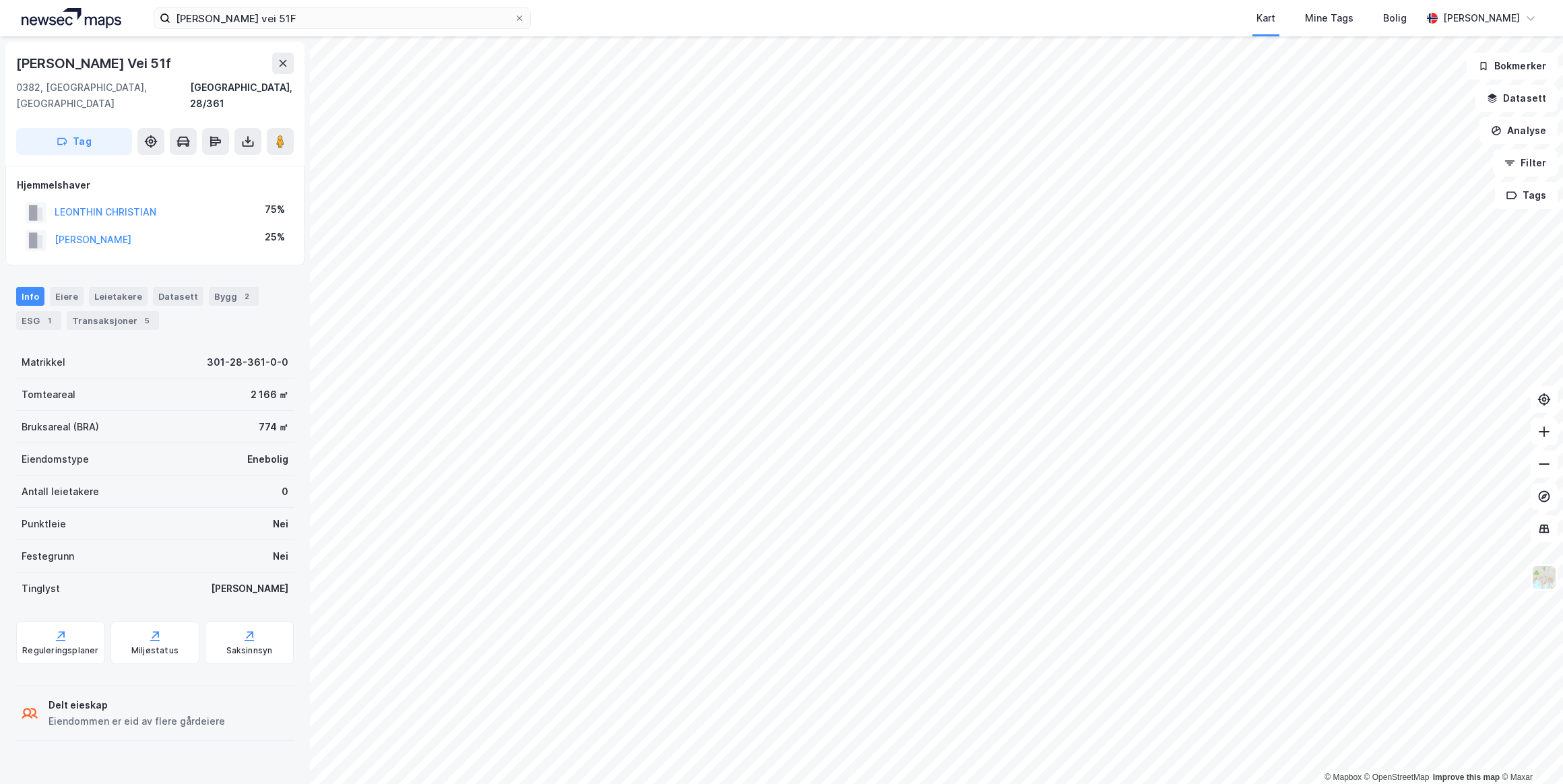
click at [0, 0] on button "LEONTHIN CHRISTIAN" at bounding box center [0, 0] width 0 height 0
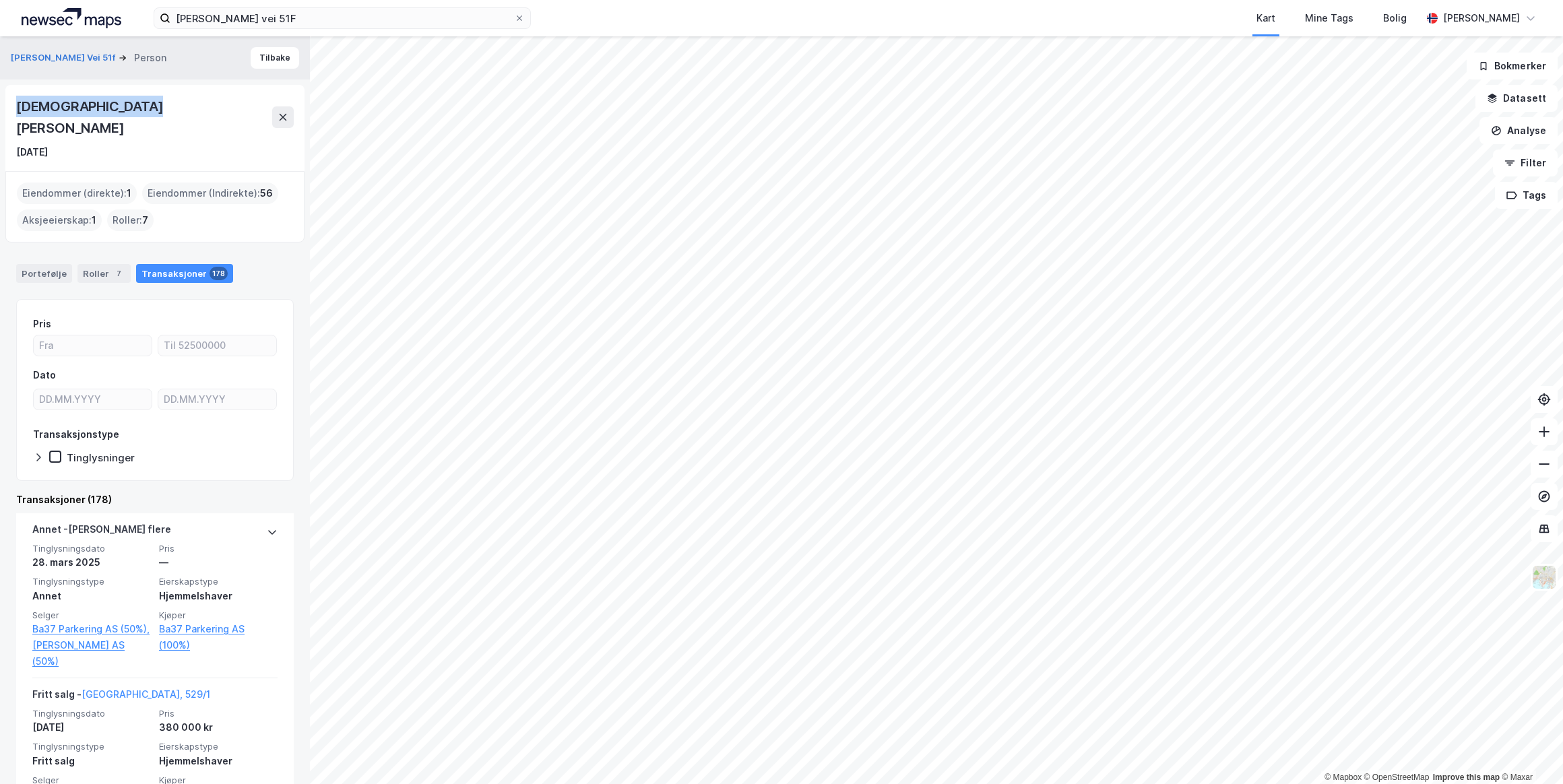
drag, startPoint x: 145, startPoint y: 107, endPoint x: 15, endPoint y: 104, distance: 130.0
click at [14, 104] on div "[DEMOGRAPHIC_DATA][PERSON_NAME] [DATE]" at bounding box center [155, 128] width 299 height 86
drag, startPoint x: 15, startPoint y: 104, endPoint x: 65, endPoint y: 108, distance: 50.2
copy div "[DEMOGRAPHIC_DATA][PERSON_NAME]"
click at [289, 111] on button at bounding box center [283, 118] width 22 height 22
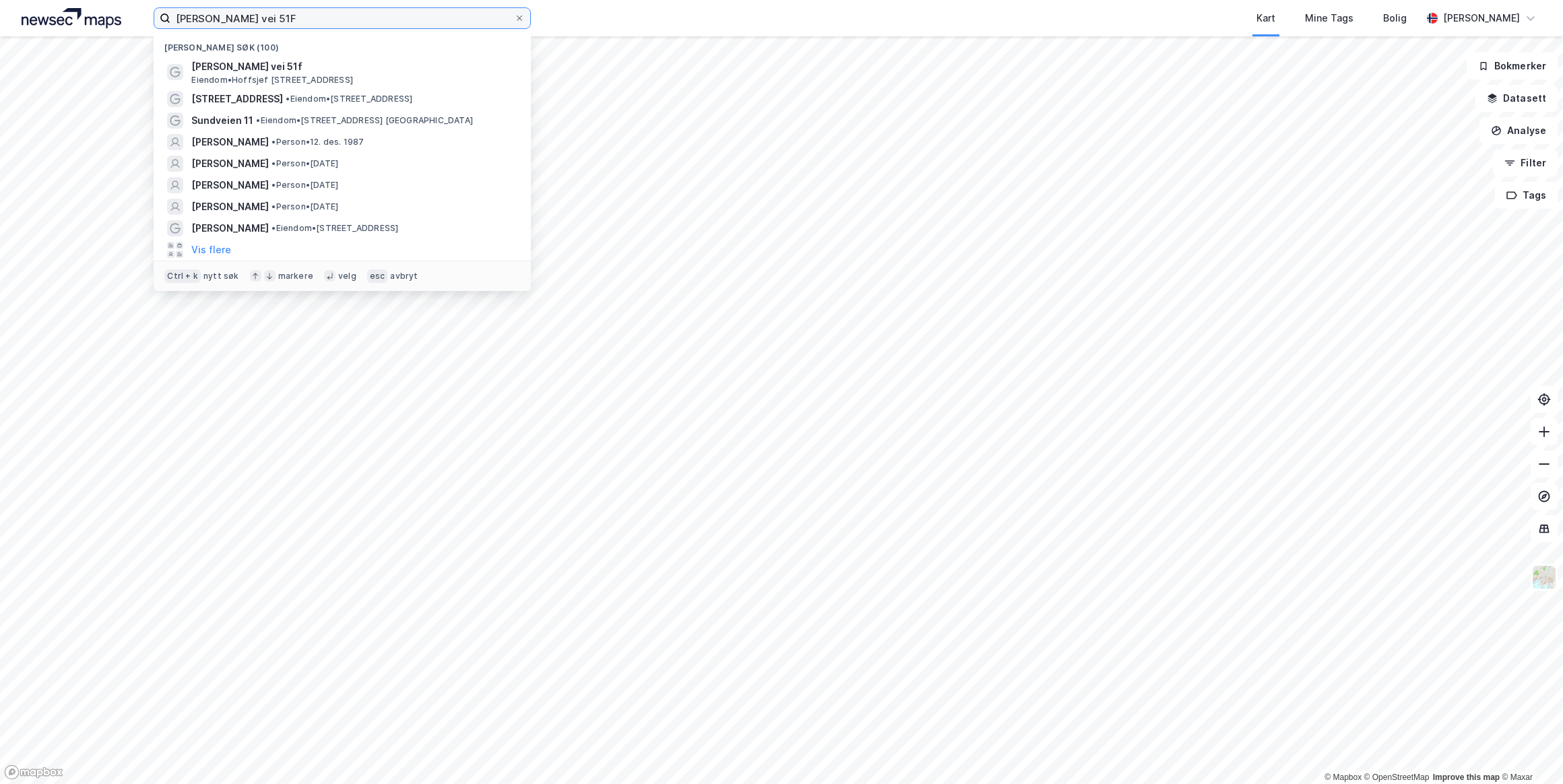
drag, startPoint x: 347, startPoint y: 19, endPoint x: 167, endPoint y: 18, distance: 180.0
click at [168, 18] on label "[PERSON_NAME] vei 51F" at bounding box center [342, 18] width 377 height 22
paste input "[PERSON_NAME]"
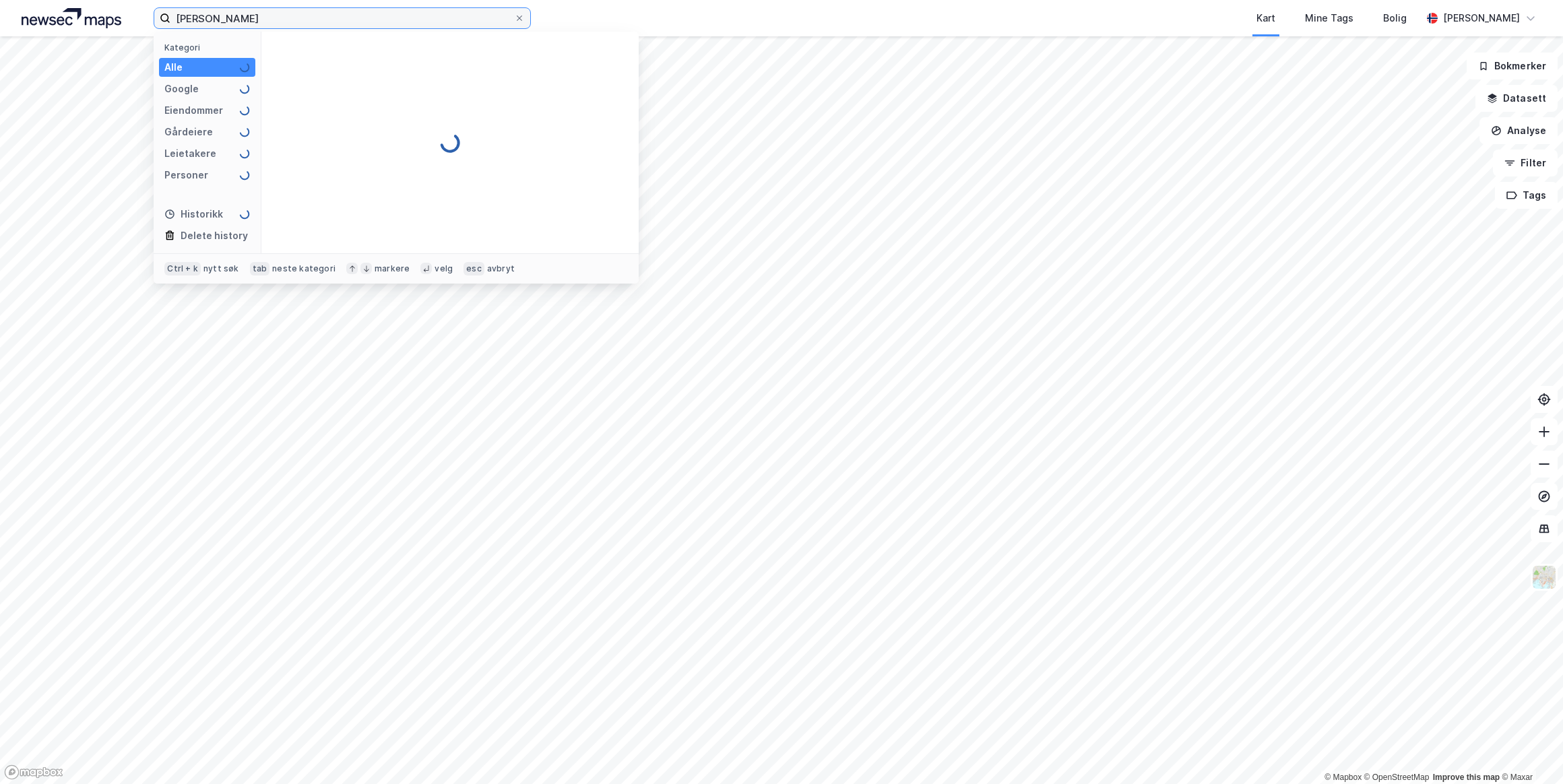
type input "[PERSON_NAME]"
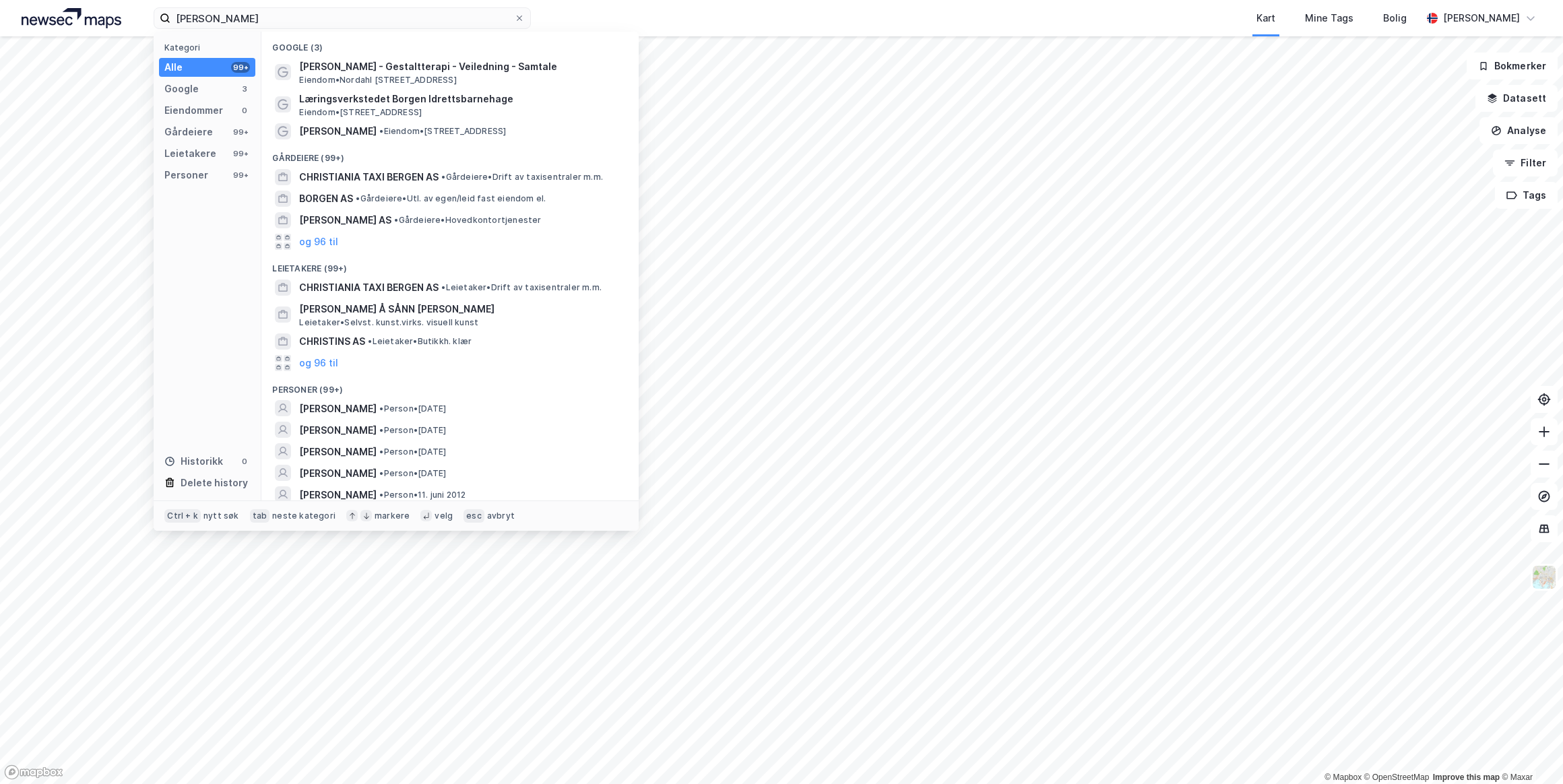
click at [374, 406] on span "[PERSON_NAME]" at bounding box center [338, 409] width 77 height 16
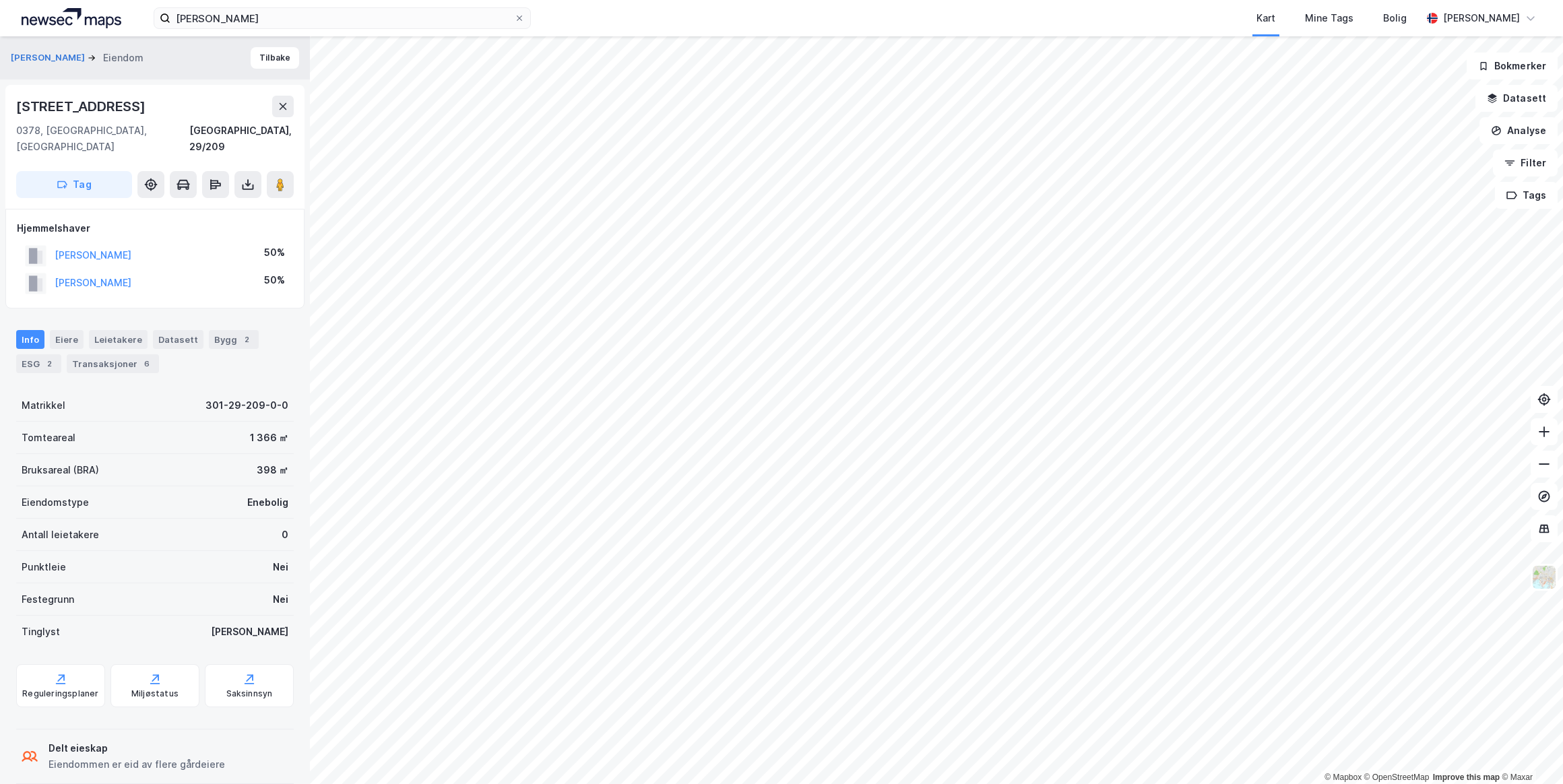
click at [101, 354] on div "Transaksjoner 6" at bounding box center [112, 364] width 92 height 19
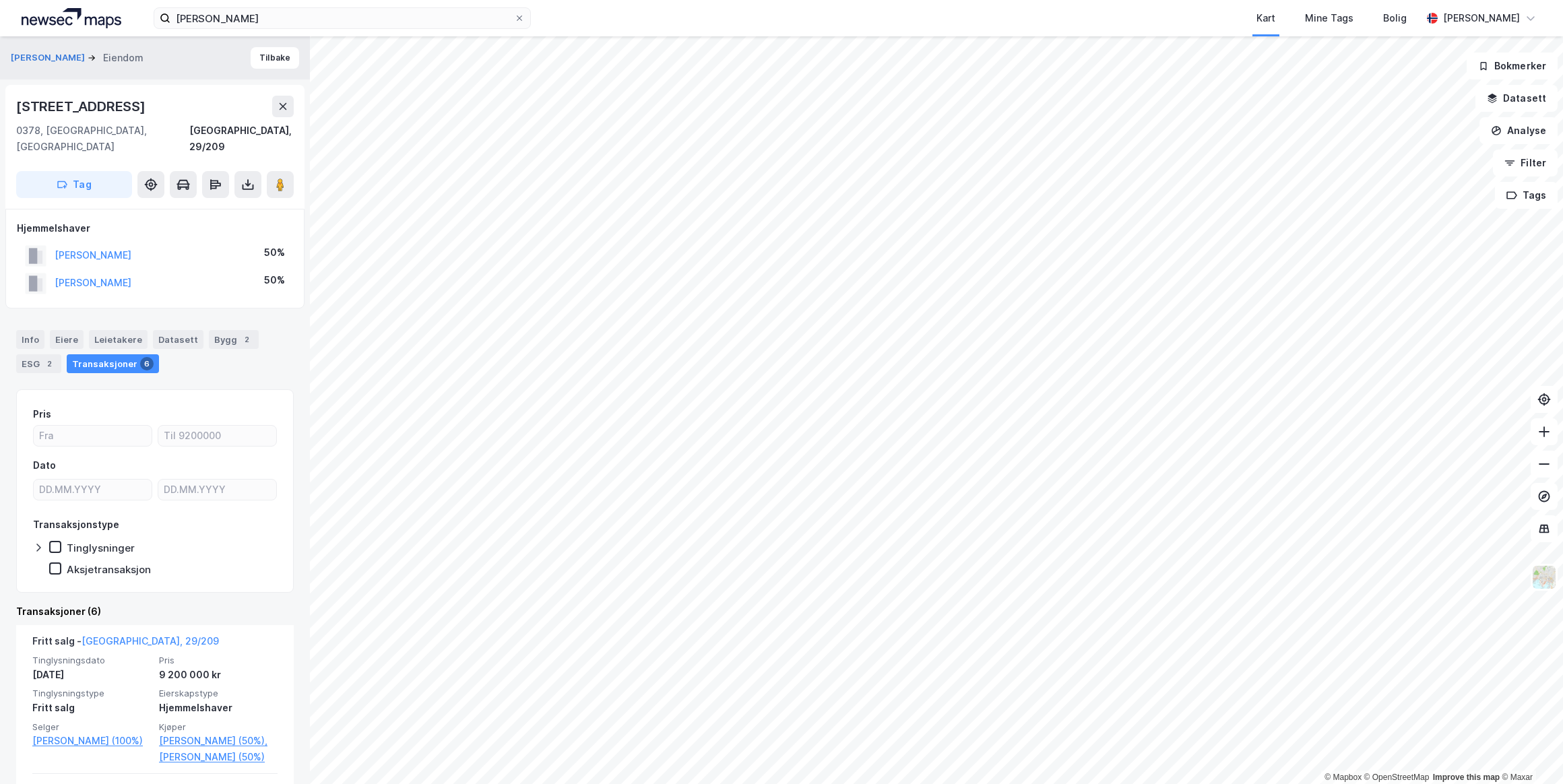
click at [0, 0] on button "[PERSON_NAME]" at bounding box center [0, 0] width 0 height 0
